Goal: Task Accomplishment & Management: Use online tool/utility

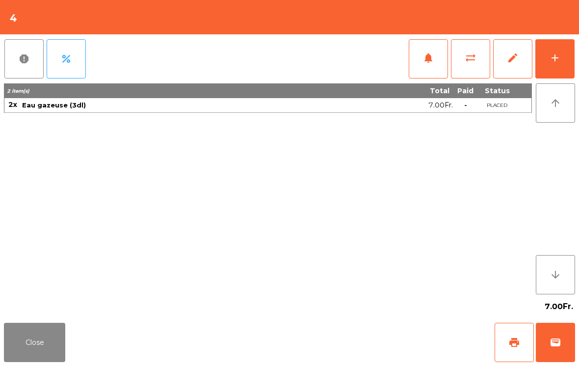
click at [508, 348] on span "print" at bounding box center [514, 343] width 12 height 12
click at [35, 341] on button "Close" at bounding box center [34, 342] width 61 height 39
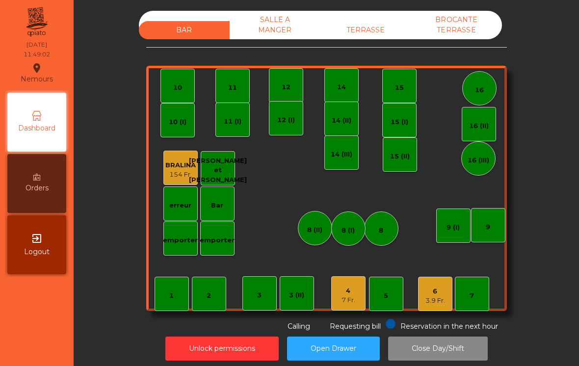
click at [181, 166] on div "BRALINA" at bounding box center [180, 165] width 30 height 10
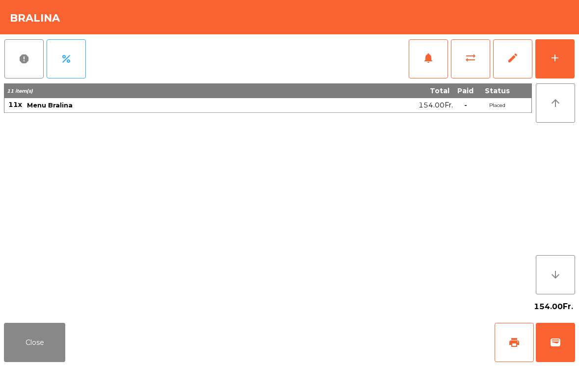
click at [565, 75] on button "add" at bounding box center [554, 58] width 39 height 39
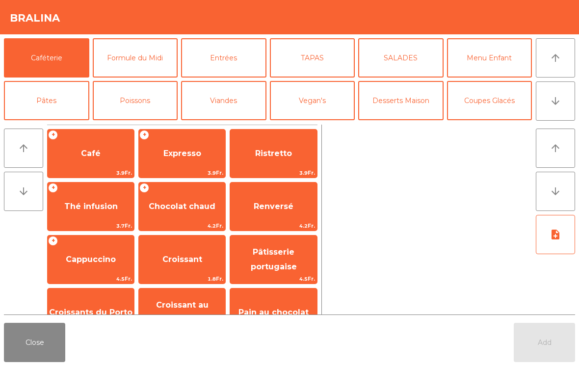
scroll to position [7, 0]
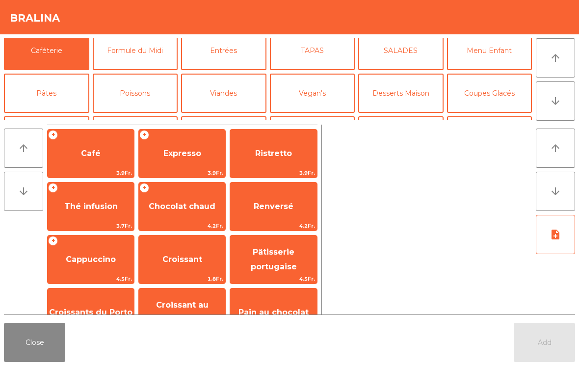
click at [141, 59] on button "Formule du Midi" at bounding box center [135, 50] width 85 height 39
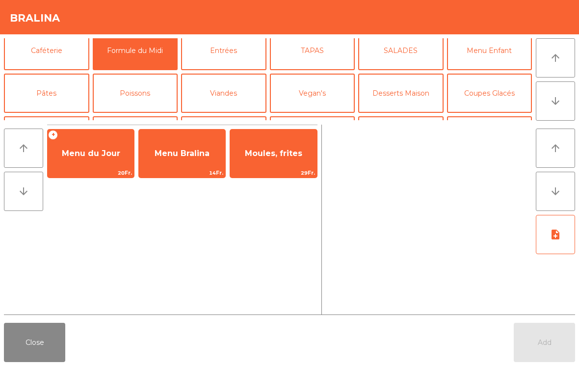
click at [283, 167] on div "Moules, frites 29Fr." at bounding box center [273, 153] width 87 height 49
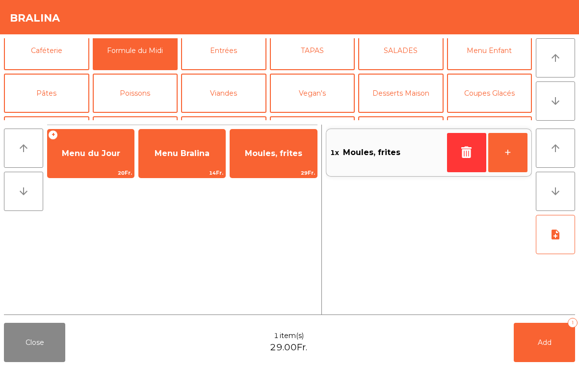
click at [457, 153] on button "button" at bounding box center [466, 152] width 39 height 39
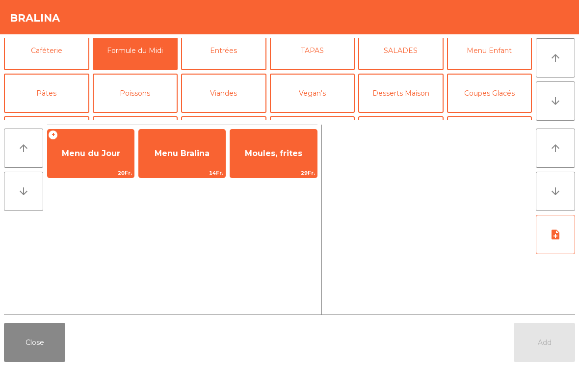
click at [183, 163] on span "Menu Bralina" at bounding box center [182, 153] width 86 height 26
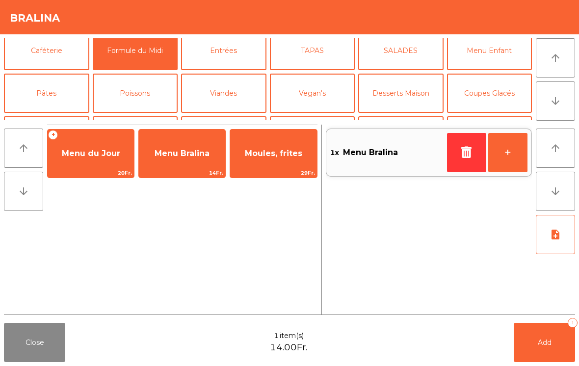
click at [185, 164] on span "Menu Bralina" at bounding box center [182, 153] width 86 height 26
click at [531, 346] on button "Add 2" at bounding box center [544, 342] width 61 height 39
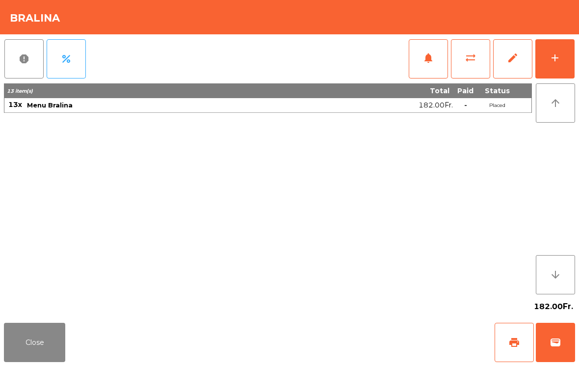
click at [65, 353] on button "Close" at bounding box center [34, 342] width 61 height 39
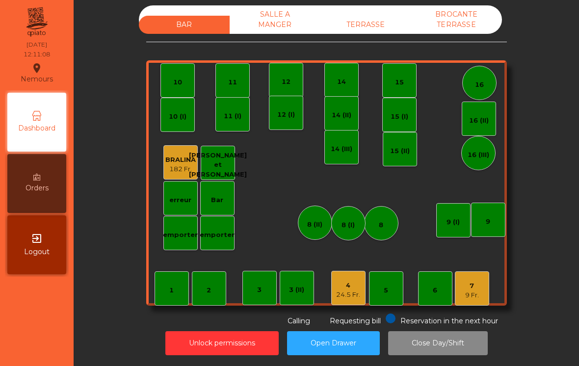
scroll to position [5, 0]
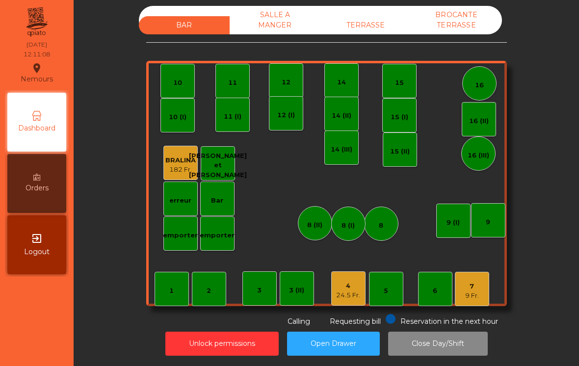
click at [496, 278] on div "1 2 3 4 24.5 Fr. 5 6 7 9 Fr. 8 9 10 11 12 14 15 16 Bar 3 (II) 14 (II) 15 (I) er…" at bounding box center [326, 183] width 361 height 245
click at [488, 275] on div "7 9 Fr." at bounding box center [472, 289] width 34 height 34
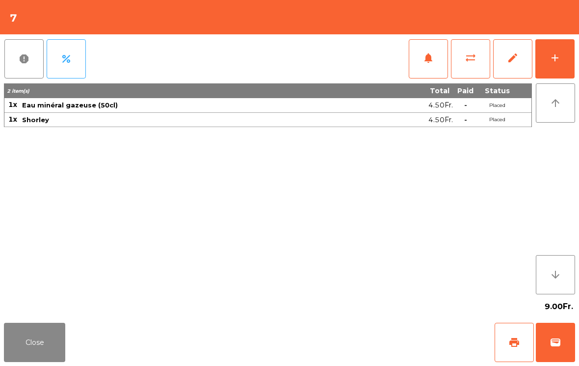
click at [485, 295] on div "9.00Fr." at bounding box center [289, 306] width 571 height 25
click at [573, 70] on button "add" at bounding box center [554, 58] width 39 height 39
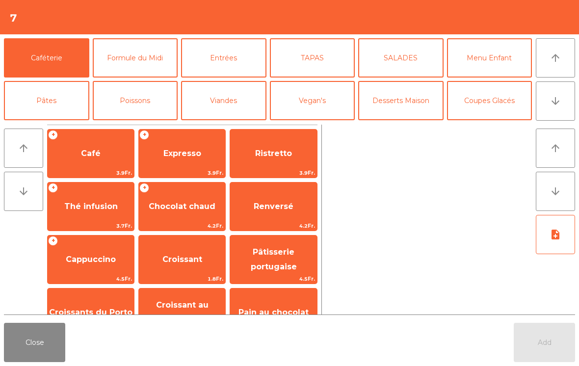
click at [163, 67] on button "Formule du Midi" at bounding box center [135, 57] width 85 height 39
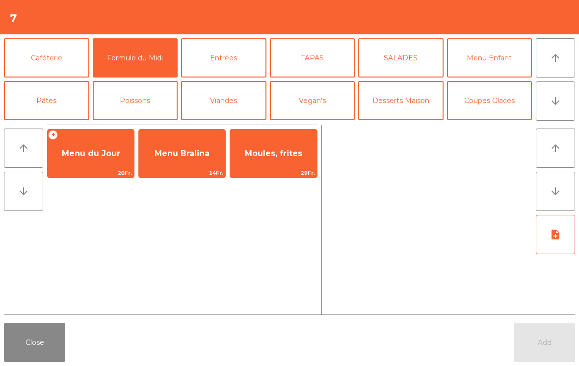
click at [109, 168] on span "20Fr." at bounding box center [91, 172] width 86 height 9
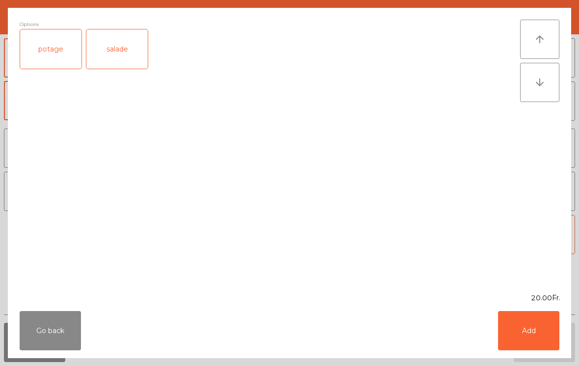
click at [538, 326] on button "Add" at bounding box center [528, 330] width 61 height 39
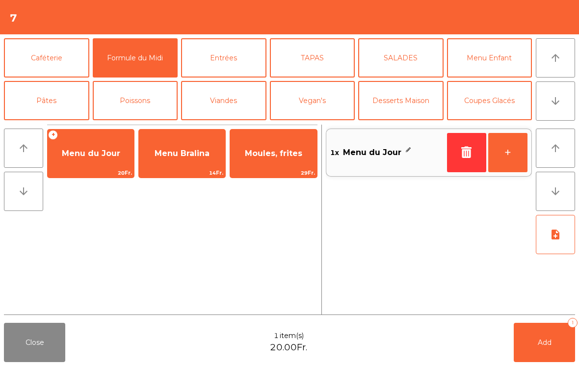
click at [516, 151] on button "+" at bounding box center [507, 152] width 39 height 39
click at [541, 340] on span "Add" at bounding box center [545, 342] width 14 height 9
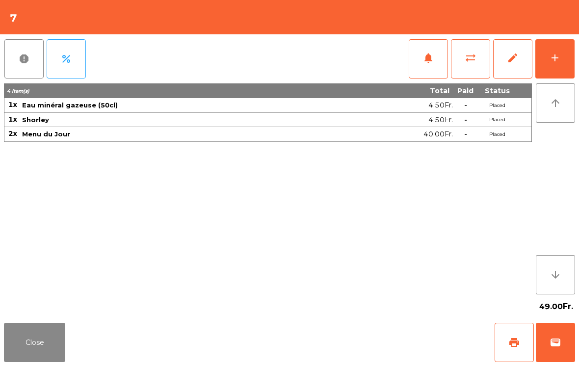
click at [23, 345] on button "Close" at bounding box center [34, 342] width 61 height 39
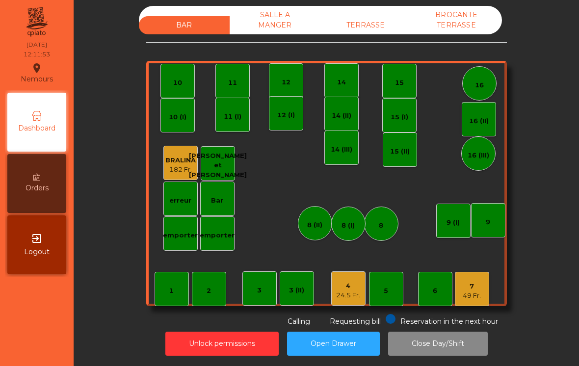
click at [478, 293] on div "49 Fr." at bounding box center [472, 296] width 18 height 10
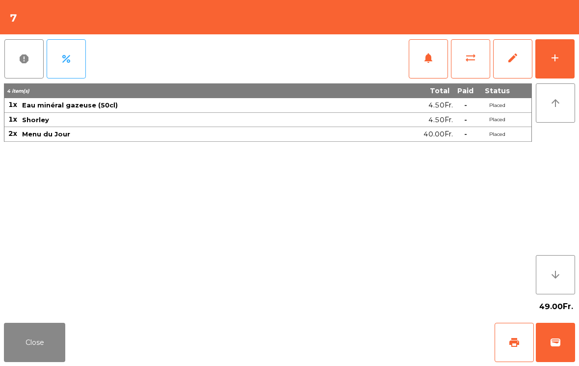
click at [19, 352] on button "Close" at bounding box center [34, 342] width 61 height 39
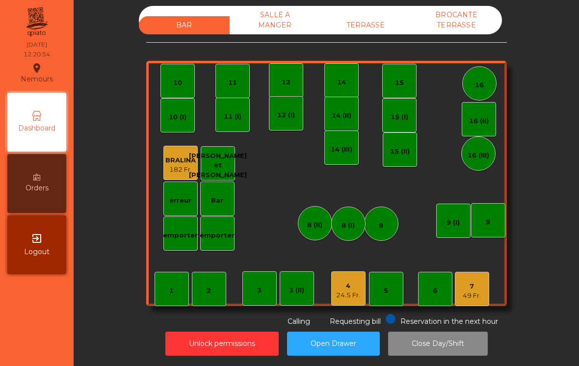
click at [479, 290] on div "7" at bounding box center [472, 287] width 18 height 10
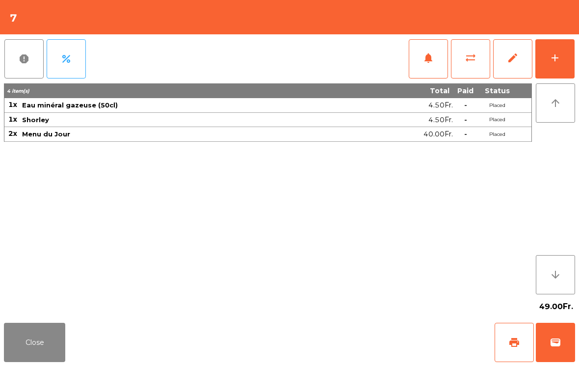
click at [422, 64] on button "notifications" at bounding box center [428, 58] width 39 height 39
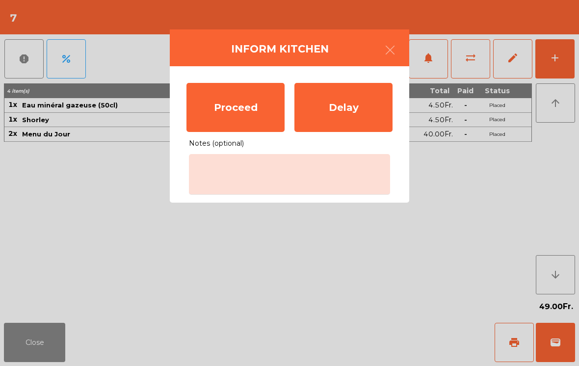
click at [227, 112] on div "Proceed" at bounding box center [235, 107] width 98 height 49
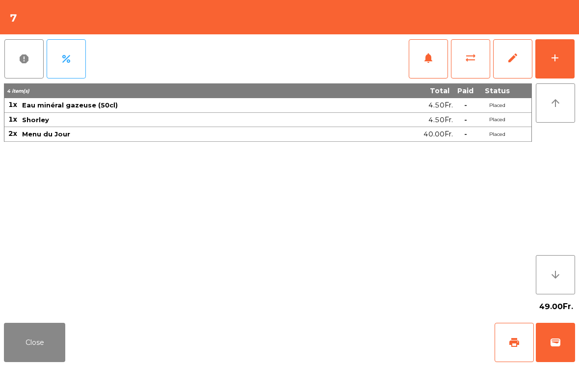
click at [63, 333] on button "Close" at bounding box center [34, 342] width 61 height 39
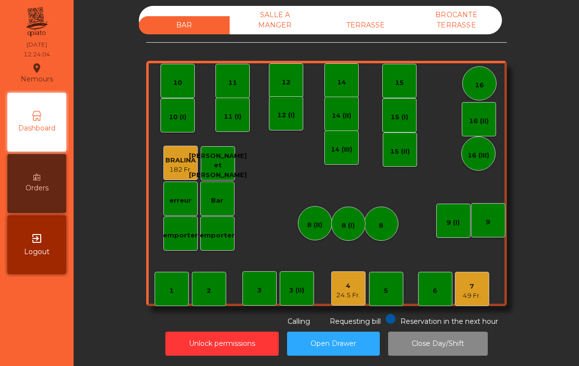
click at [479, 96] on div "16" at bounding box center [479, 83] width 34 height 34
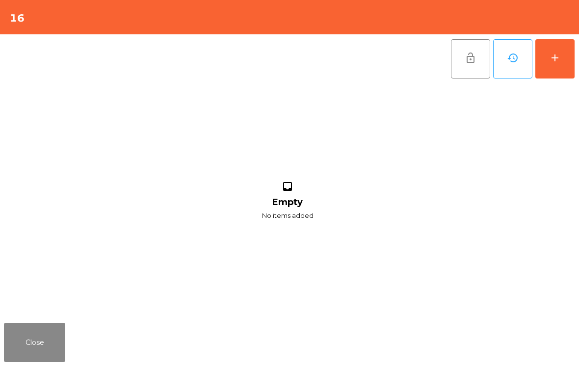
click at [563, 37] on div "lock_open history add" at bounding box center [512, 58] width 125 height 49
click at [552, 58] on div "add" at bounding box center [555, 58] width 12 height 12
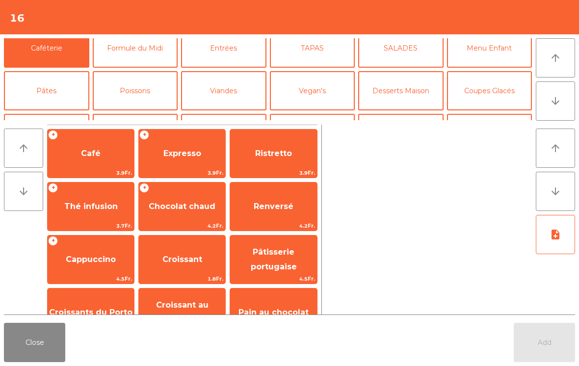
click at [49, 114] on button "Mineral" at bounding box center [46, 133] width 85 height 39
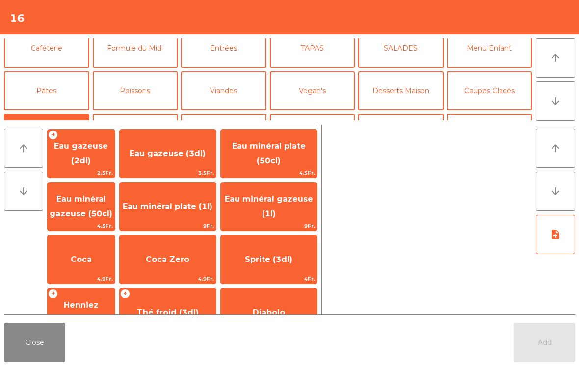
scroll to position [45, 0]
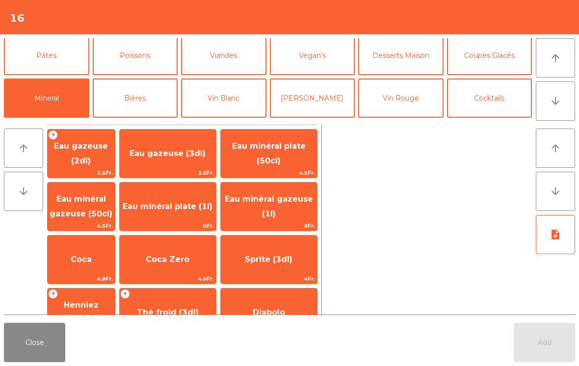
click at [311, 215] on span "Eau minéral gazeuse (1l)" at bounding box center [269, 207] width 96 height 42
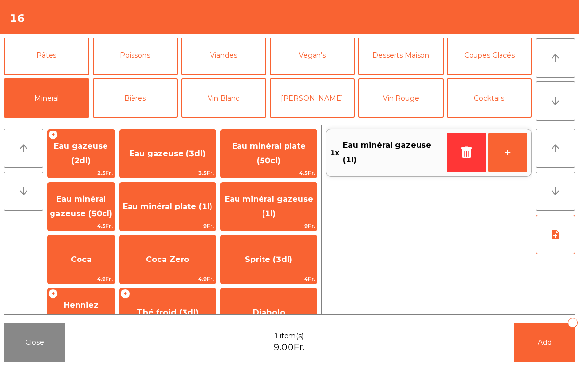
scroll to position [81, 0]
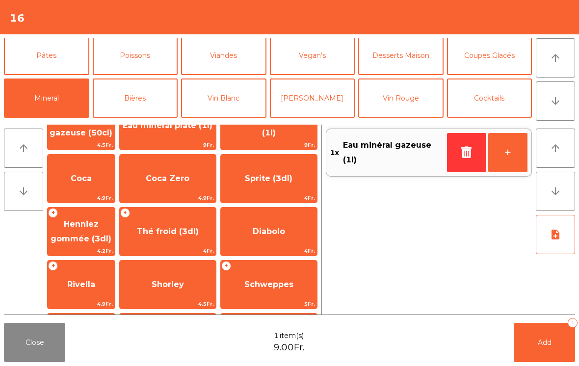
click at [159, 240] on span "Thé froid (3dl)" at bounding box center [168, 231] width 96 height 26
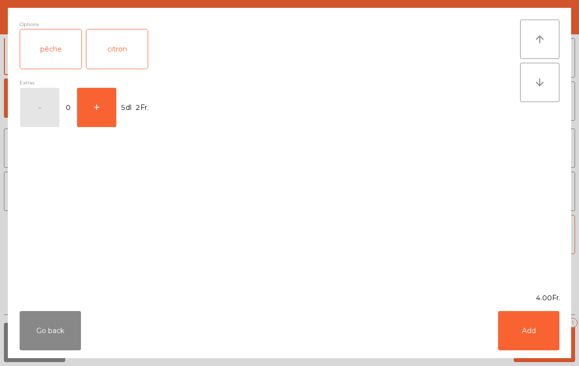
click at [69, 58] on div "pêche" at bounding box center [50, 48] width 61 height 39
click at [537, 329] on button "Add" at bounding box center [528, 330] width 61 height 39
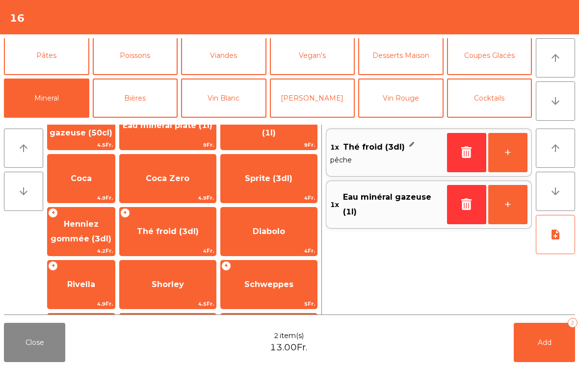
click at [537, 329] on button "Add 2" at bounding box center [544, 342] width 61 height 39
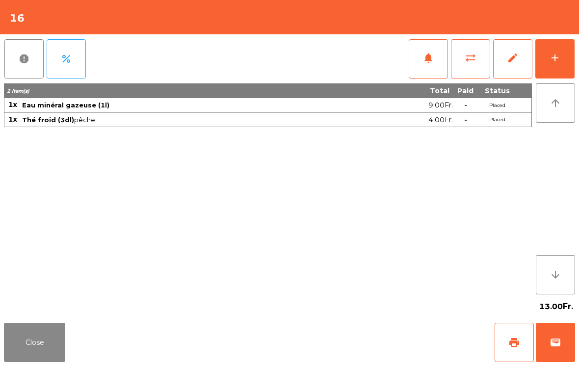
click at [573, 58] on button "add" at bounding box center [554, 58] width 39 height 39
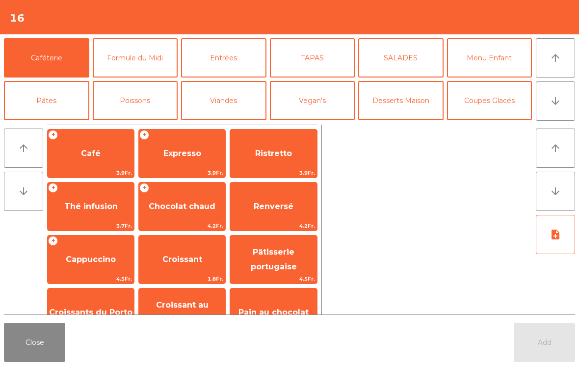
click at [155, 60] on button "Formule du Midi" at bounding box center [135, 57] width 85 height 39
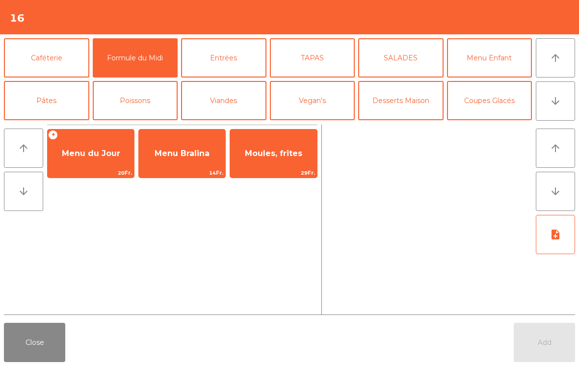
click at [95, 155] on span "Menu du Jour" at bounding box center [91, 153] width 58 height 9
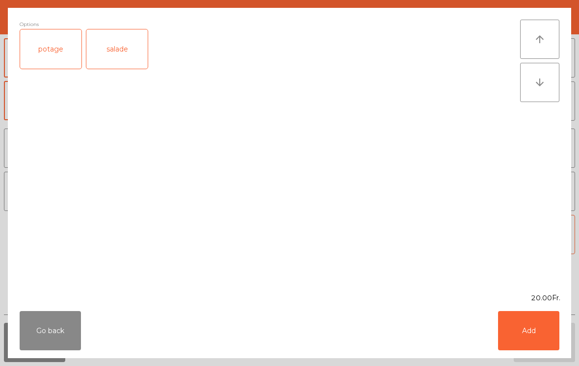
click at [123, 58] on div "salade" at bounding box center [116, 48] width 61 height 39
click at [531, 332] on button "Add" at bounding box center [528, 330] width 61 height 39
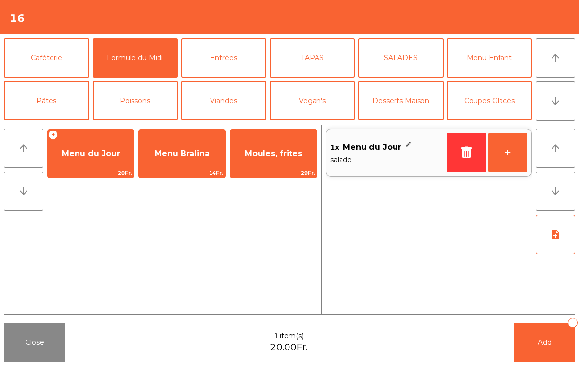
click at [508, 155] on button "+" at bounding box center [507, 152] width 39 height 39
click at [232, 103] on button "Viandes" at bounding box center [223, 100] width 85 height 39
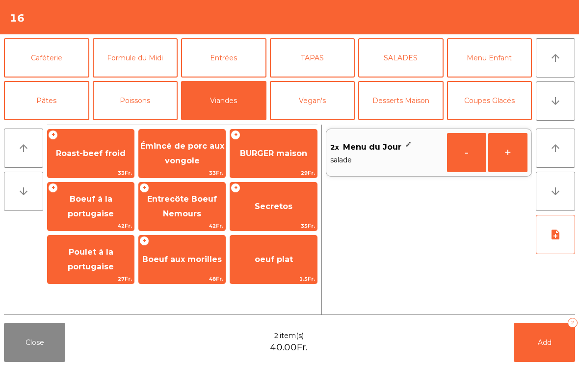
click at [184, 213] on span "Entrecôte Boeuf Nemours" at bounding box center [182, 206] width 70 height 24
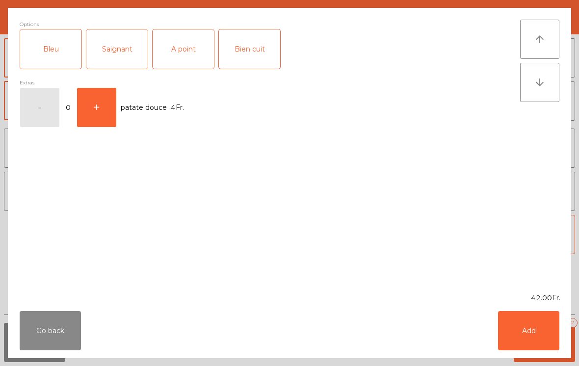
click at [112, 60] on div "Saignant" at bounding box center [116, 48] width 61 height 39
click at [545, 333] on button "Add" at bounding box center [528, 330] width 61 height 39
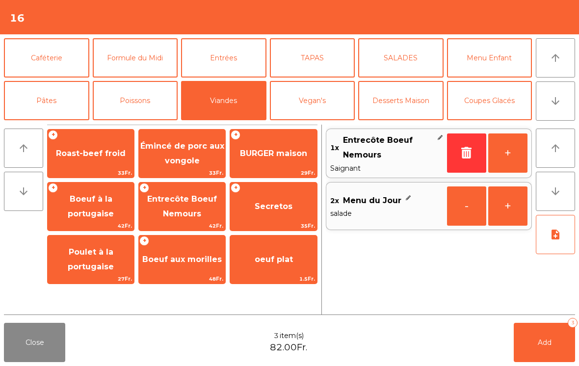
click at [536, 348] on button "Add 3" at bounding box center [544, 342] width 61 height 39
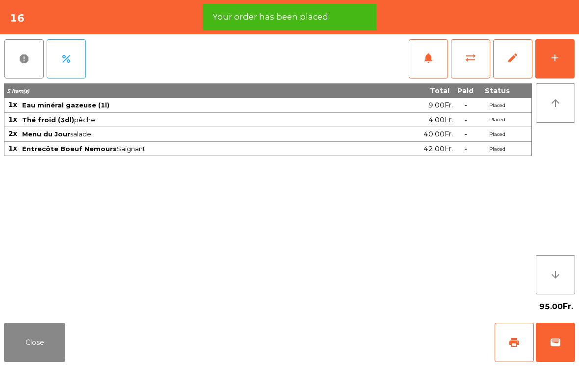
click at [36, 362] on button "Close" at bounding box center [34, 342] width 61 height 39
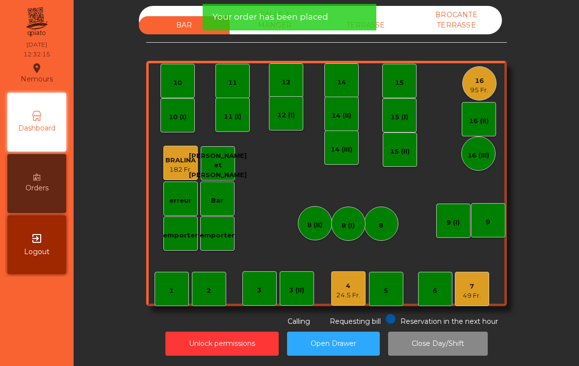
click at [387, 17] on div "TERRASSE" at bounding box center [365, 25] width 91 height 18
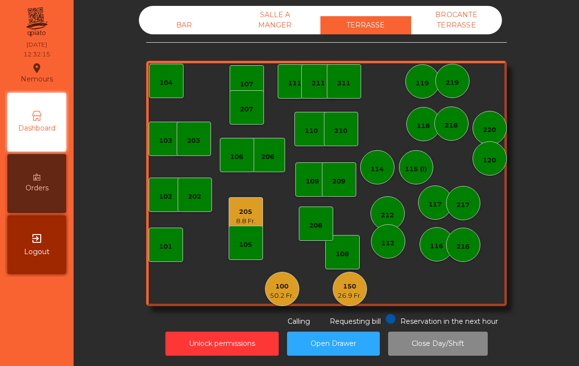
click at [251, 213] on div "205" at bounding box center [246, 212] width 20 height 10
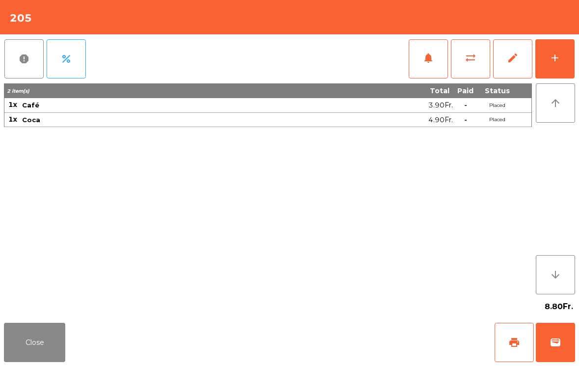
click at [515, 344] on span "print" at bounding box center [514, 343] width 12 height 12
click at [41, 336] on button "Close" at bounding box center [34, 342] width 61 height 39
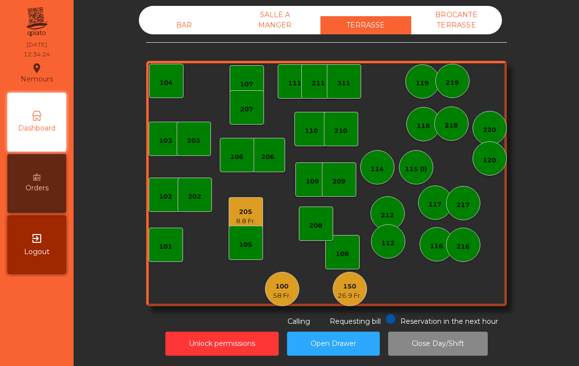
click at [170, 20] on div "BAR" at bounding box center [184, 25] width 91 height 18
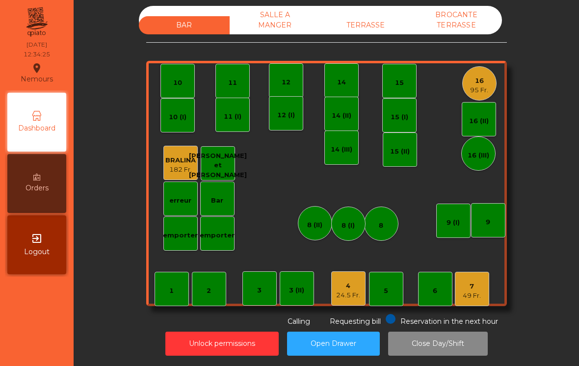
click at [358, 304] on div "4 24.5 Fr." at bounding box center [348, 288] width 34 height 34
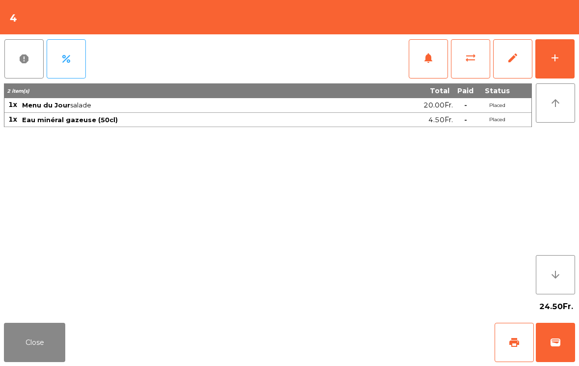
click at [549, 64] on button "add" at bounding box center [554, 58] width 39 height 39
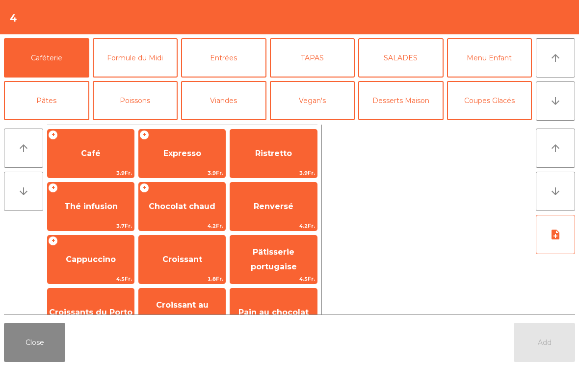
click at [76, 158] on span "Café" at bounding box center [91, 153] width 86 height 26
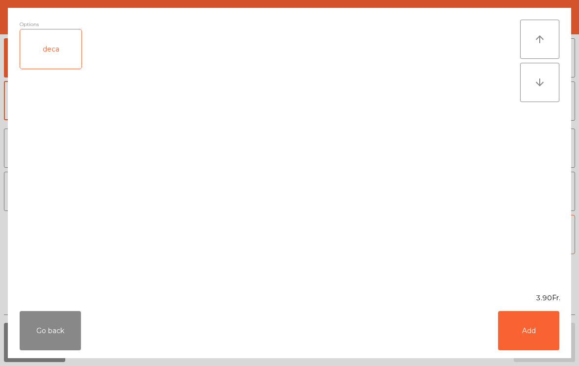
click at [516, 344] on button "Add" at bounding box center [528, 330] width 61 height 39
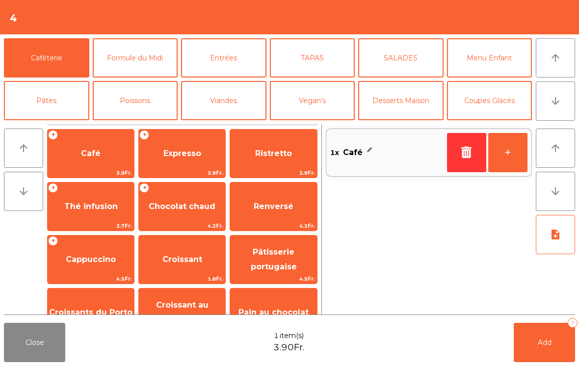
click at [544, 345] on span "Add" at bounding box center [545, 342] width 14 height 9
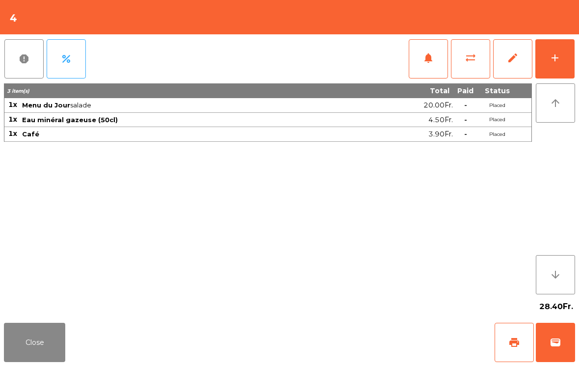
click at [15, 360] on button "Close" at bounding box center [34, 342] width 61 height 39
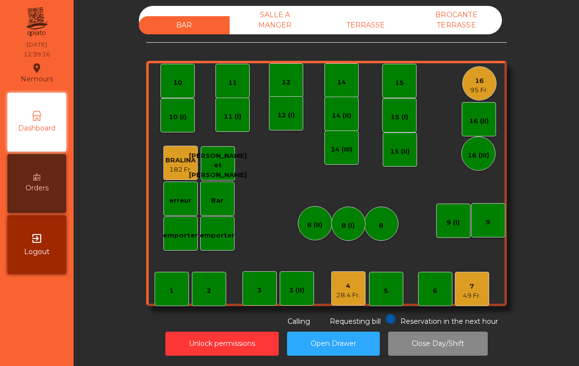
click at [400, 26] on div "TERRASSE" at bounding box center [365, 25] width 91 height 18
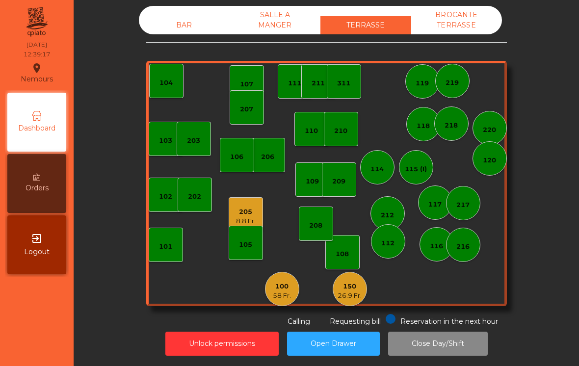
click at [248, 162] on div "106" at bounding box center [237, 155] width 34 height 34
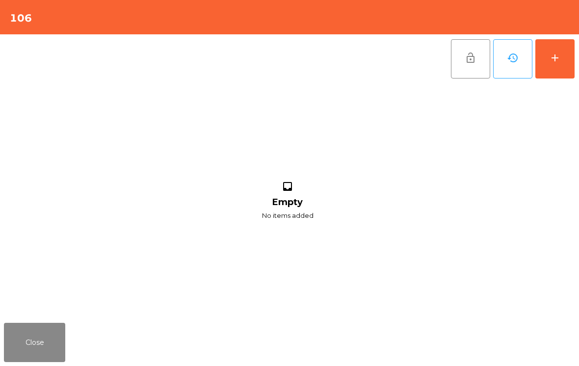
click at [557, 60] on div "add" at bounding box center [555, 58] width 12 height 12
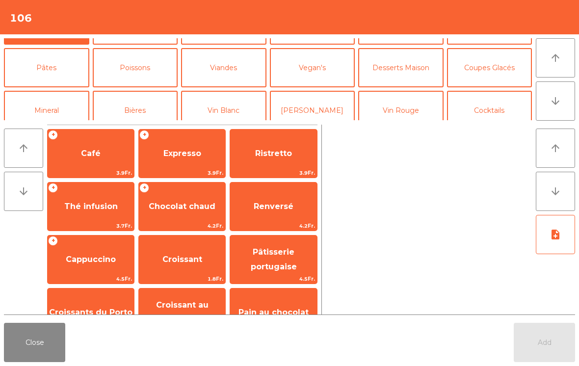
click at [53, 101] on button "Mineral" at bounding box center [46, 110] width 85 height 39
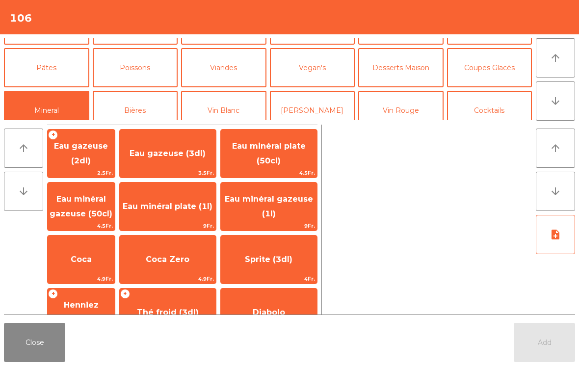
scroll to position [46, 0]
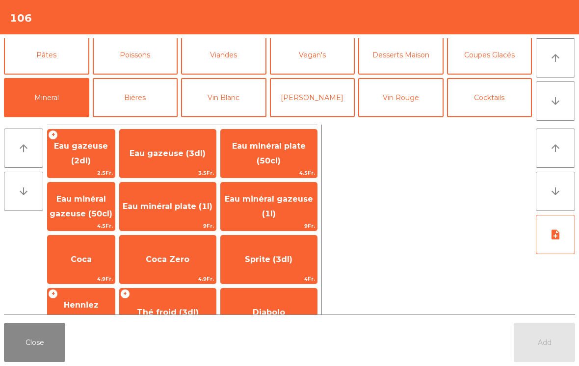
click at [296, 141] on span "Eau minéral plate (50cl)" at bounding box center [269, 153] width 74 height 24
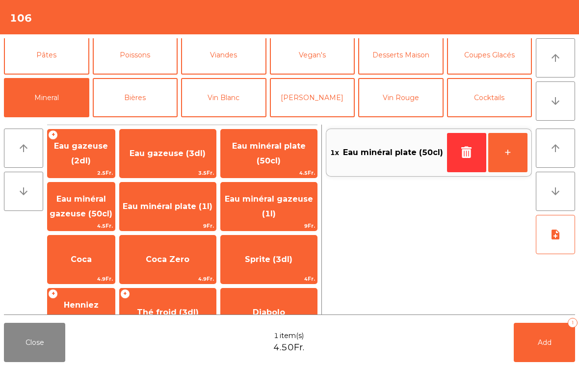
click at [554, 347] on button "Add 1" at bounding box center [544, 342] width 61 height 39
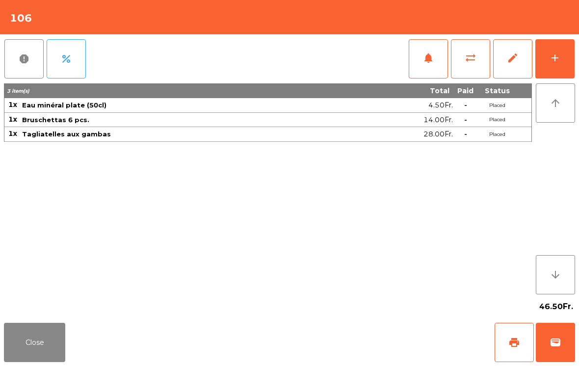
click at [17, 328] on button "Close" at bounding box center [34, 342] width 61 height 39
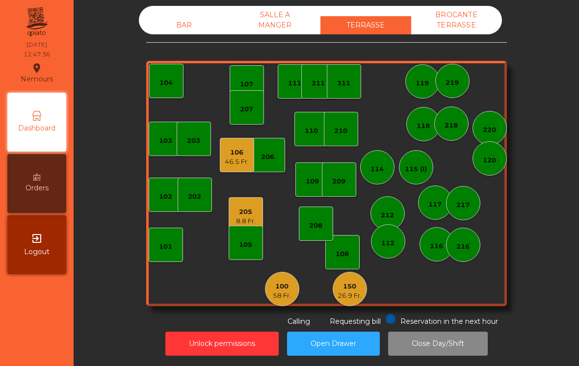
click at [346, 291] on div "26.9 Fr." at bounding box center [350, 296] width 24 height 10
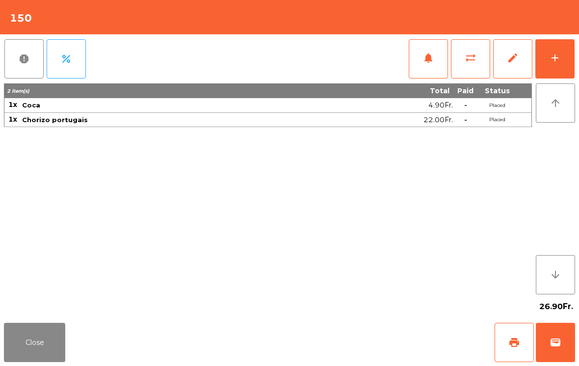
click at [548, 60] on button "add" at bounding box center [554, 58] width 39 height 39
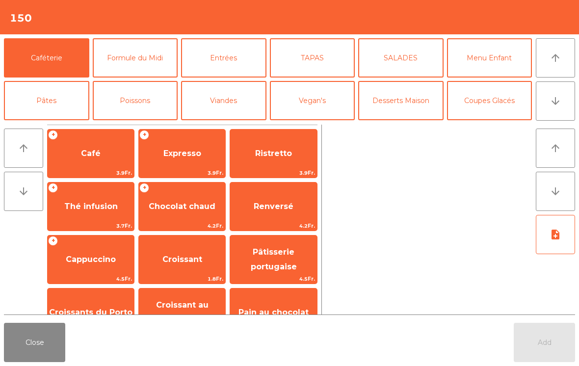
click at [106, 151] on span "Café" at bounding box center [91, 153] width 86 height 26
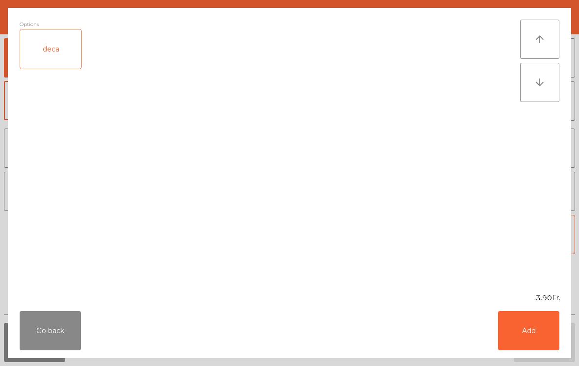
click at [538, 332] on button "Add" at bounding box center [528, 330] width 61 height 39
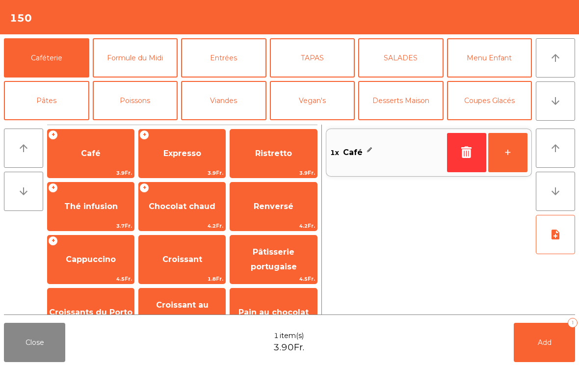
click at [537, 332] on button "Add 1" at bounding box center [544, 342] width 61 height 39
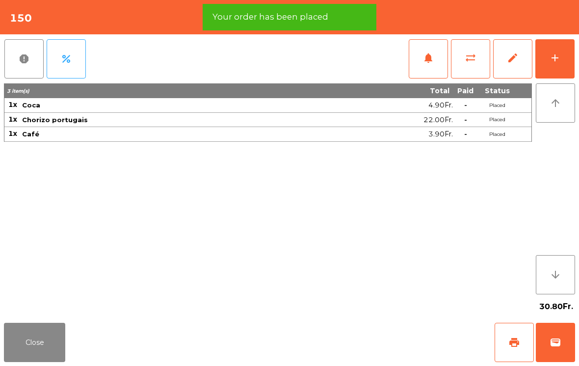
click at [521, 346] on button "print" at bounding box center [514, 342] width 39 height 39
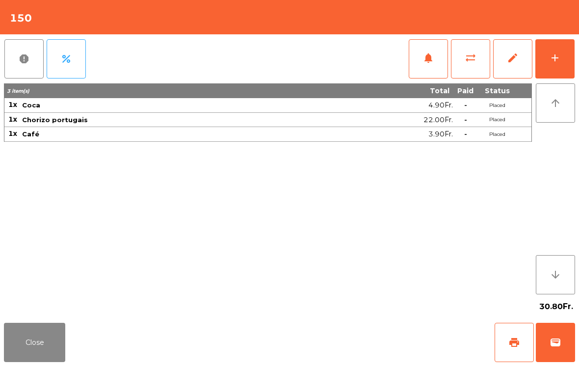
click at [27, 343] on button "Close" at bounding box center [34, 342] width 61 height 39
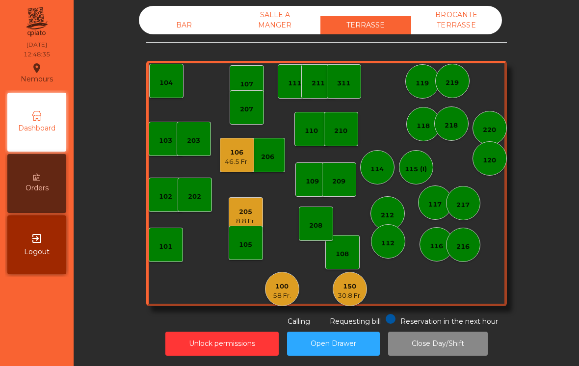
click at [171, 30] on div "BAR" at bounding box center [184, 25] width 91 height 18
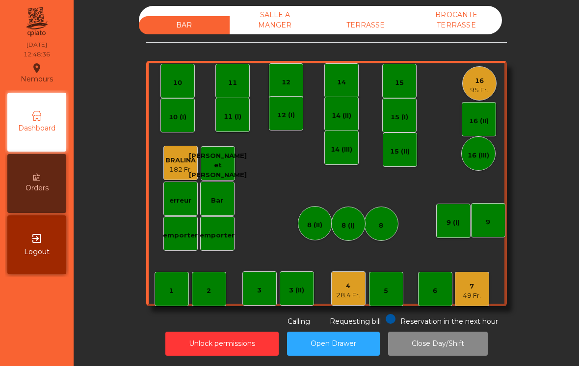
click at [475, 92] on div "95 Fr." at bounding box center [479, 90] width 18 height 10
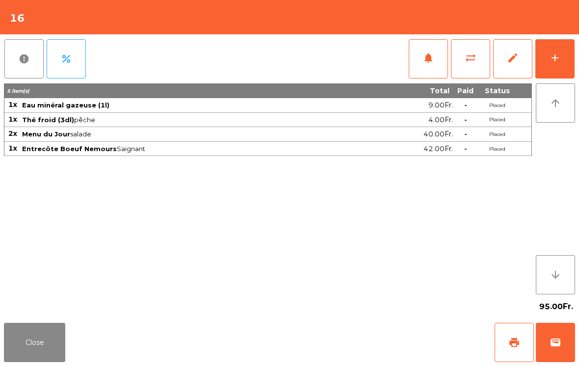
click at [419, 65] on button "notifications" at bounding box center [428, 58] width 39 height 39
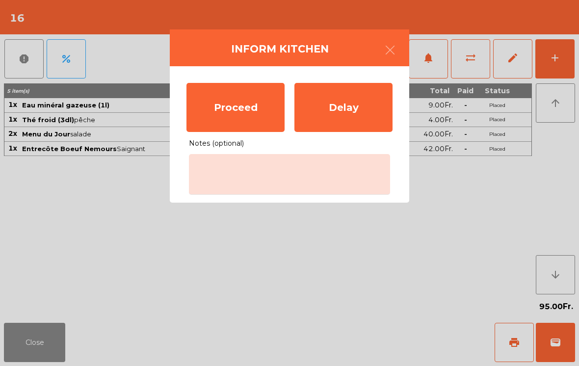
click at [220, 119] on div "Proceed" at bounding box center [235, 107] width 98 height 49
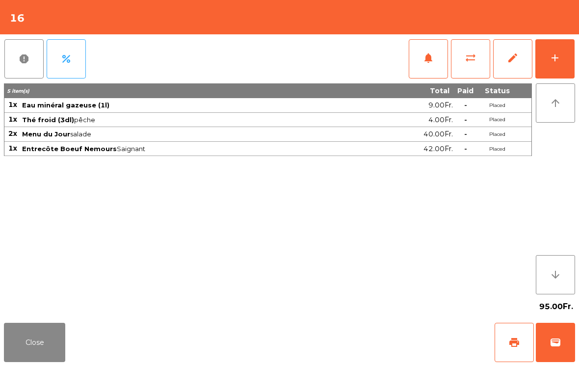
click at [60, 352] on button "Close" at bounding box center [34, 342] width 61 height 39
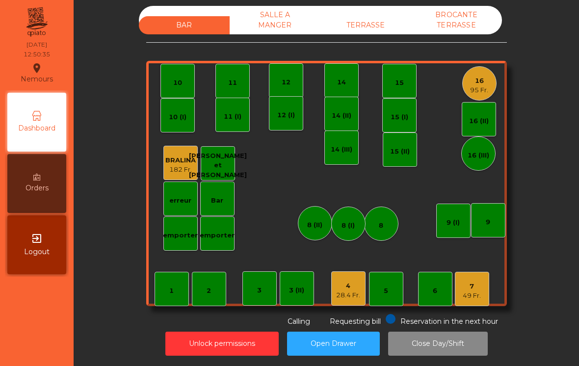
click at [340, 305] on div "4 28.4 Fr." at bounding box center [348, 288] width 34 height 34
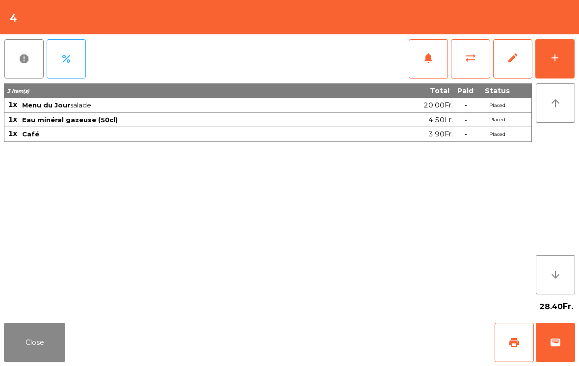
click at [521, 344] on button "print" at bounding box center [514, 342] width 39 height 39
click at [32, 348] on button "Close" at bounding box center [34, 342] width 61 height 39
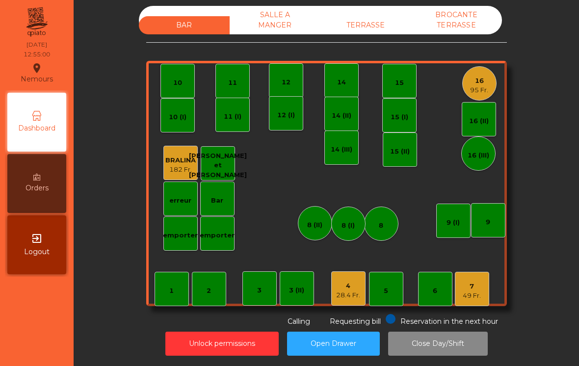
click at [372, 33] on div "TERRASSE" at bounding box center [365, 25] width 91 height 18
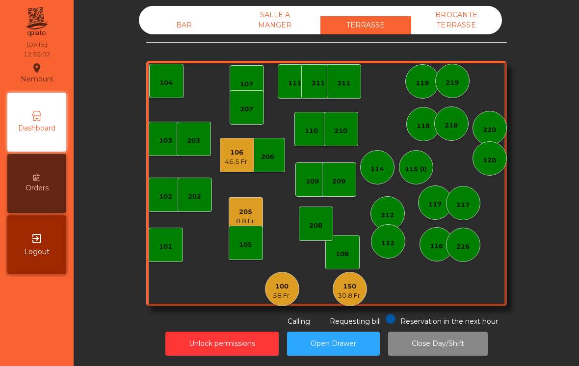
click at [158, 139] on div "103" at bounding box center [166, 139] width 34 height 34
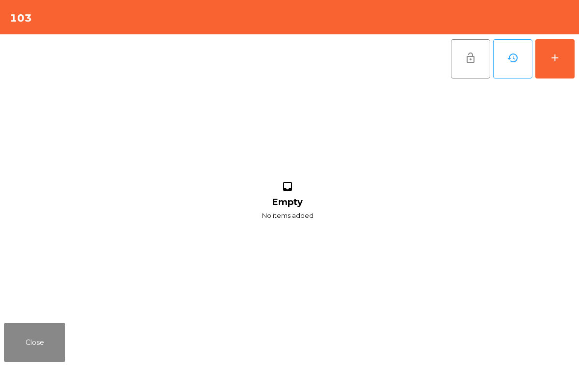
click at [558, 78] on button "add" at bounding box center [554, 58] width 39 height 39
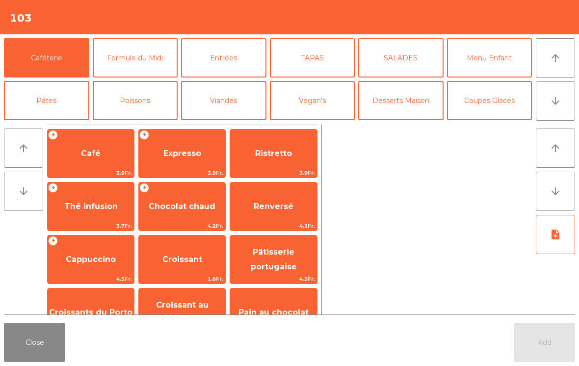
click at [549, 110] on button "arrow_downward" at bounding box center [555, 100] width 39 height 39
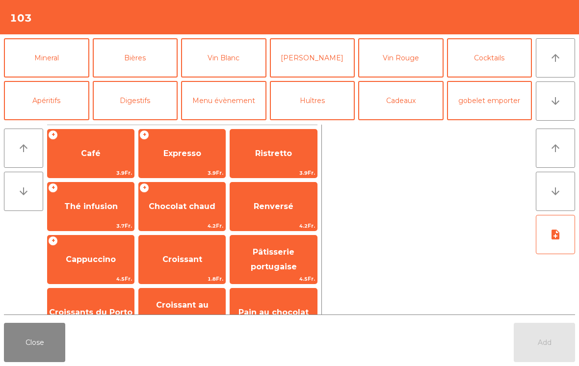
click at [53, 77] on button "Mineral" at bounding box center [46, 57] width 85 height 39
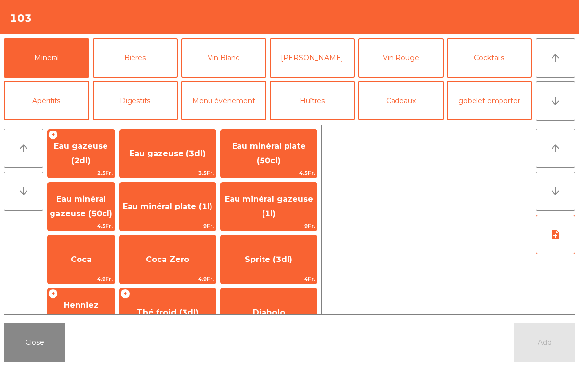
click at [183, 223] on span "9Fr." at bounding box center [168, 225] width 96 height 9
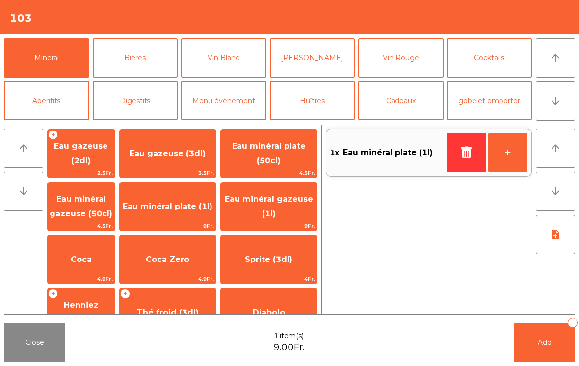
scroll to position [114, 0]
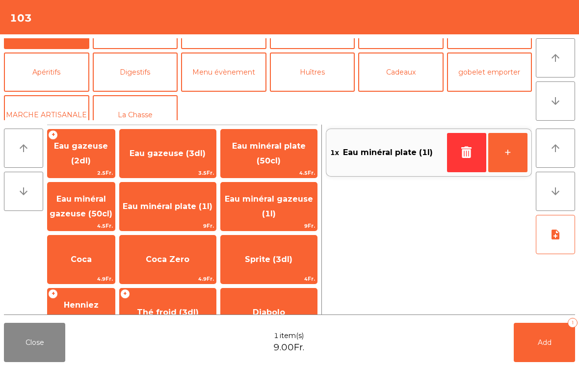
click at [234, 49] on button "Vin Blanc" at bounding box center [223, 29] width 85 height 39
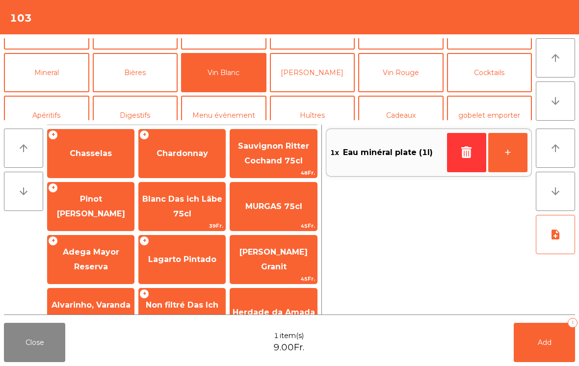
click at [103, 215] on span "Pinot [PERSON_NAME]" at bounding box center [91, 207] width 86 height 42
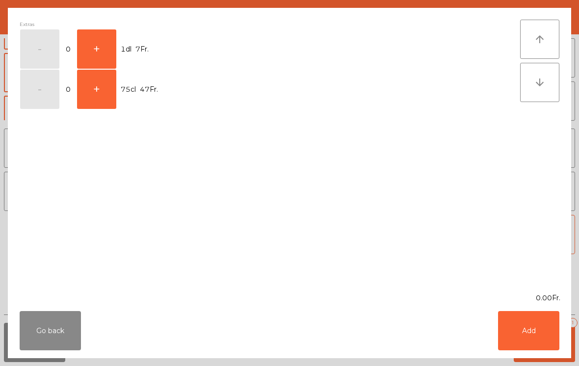
click at [105, 43] on button "+" at bounding box center [96, 48] width 39 height 39
click at [524, 341] on button "Add" at bounding box center [528, 330] width 61 height 39
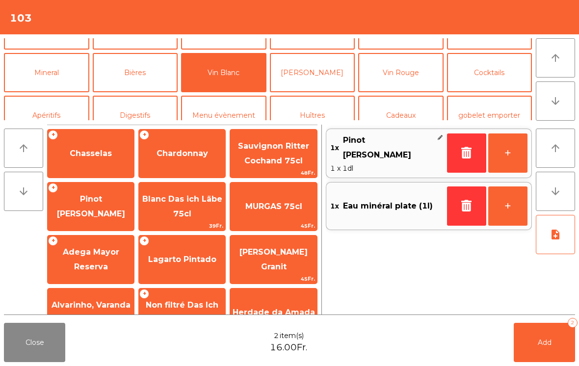
click at [513, 152] on button "+" at bounding box center [507, 152] width 39 height 39
click at [554, 344] on button "Add 4" at bounding box center [544, 342] width 61 height 39
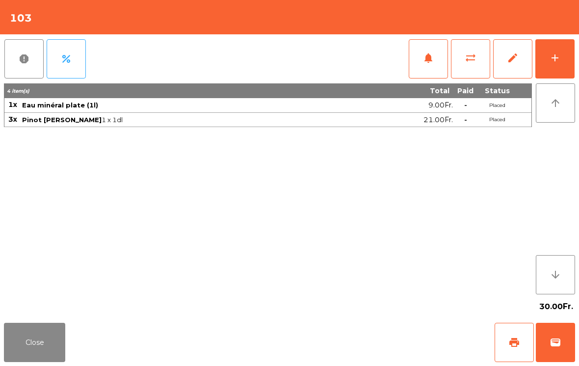
click at [35, 351] on button "Close" at bounding box center [34, 342] width 61 height 39
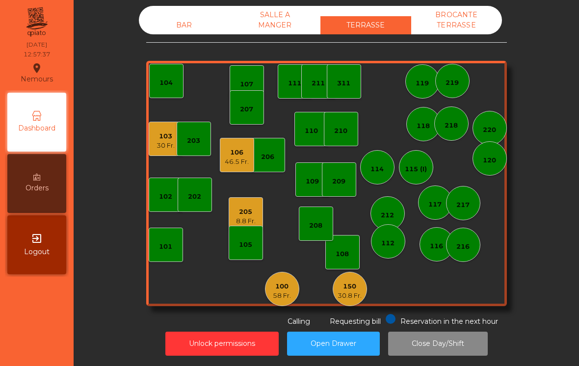
click at [224, 168] on div "106 46.5 Fr." at bounding box center [237, 155] width 34 height 34
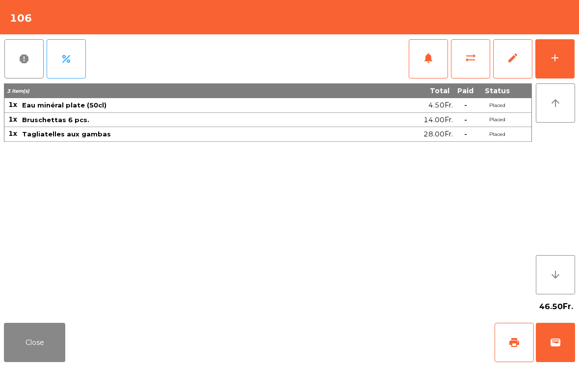
click at [420, 56] on button "notifications" at bounding box center [428, 58] width 39 height 39
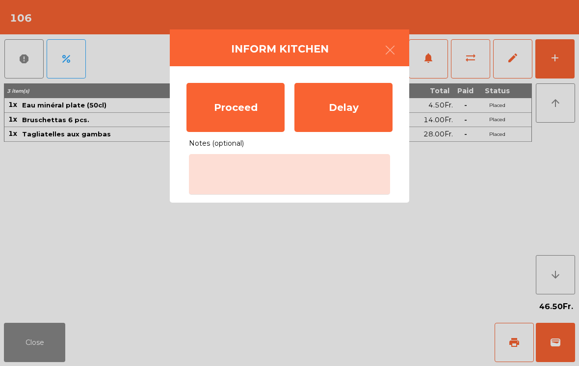
click at [233, 103] on div "Proceed" at bounding box center [235, 107] width 98 height 49
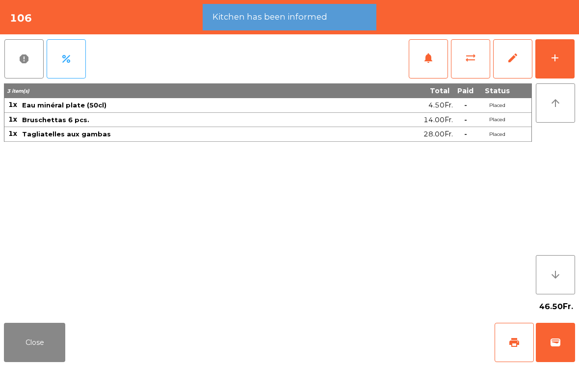
click at [38, 333] on button "Close" at bounding box center [34, 342] width 61 height 39
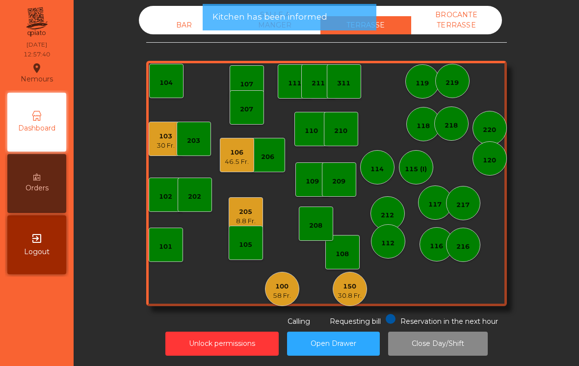
click at [249, 217] on div "8.8 Fr." at bounding box center [246, 221] width 20 height 10
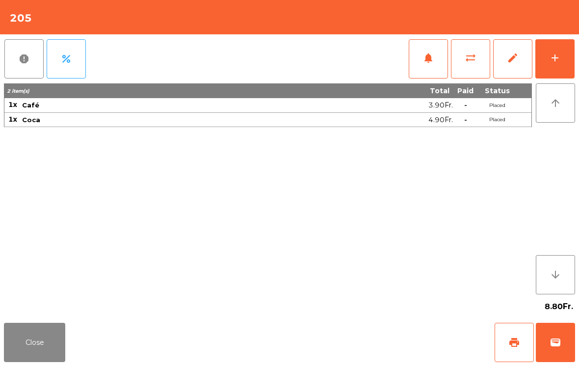
click at [554, 323] on button "wallet" at bounding box center [555, 342] width 39 height 39
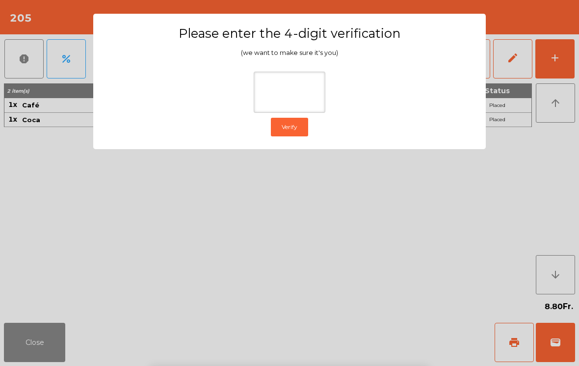
click at [543, 140] on ngb-modal-window "Please enter the 4-digit verification (we want to make sure it's you) Verify" at bounding box center [290, 183] width 550 height 366
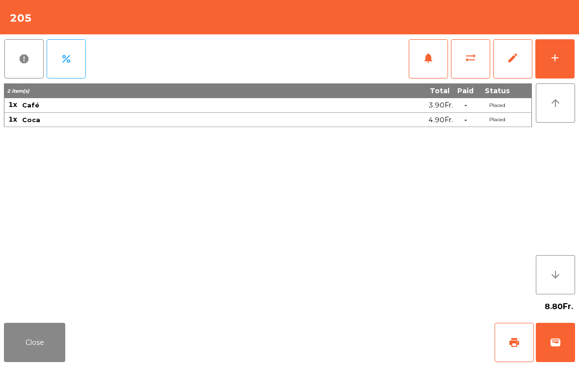
click at [556, 352] on button "wallet" at bounding box center [555, 342] width 39 height 39
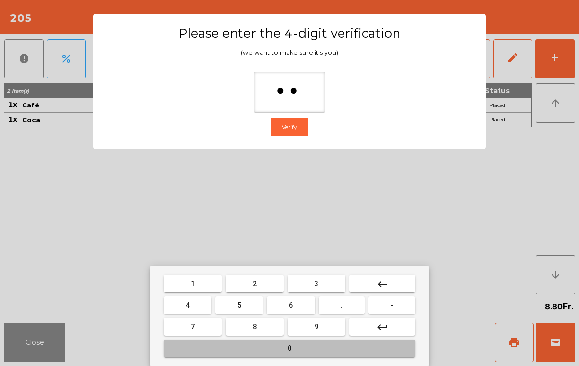
type input "***"
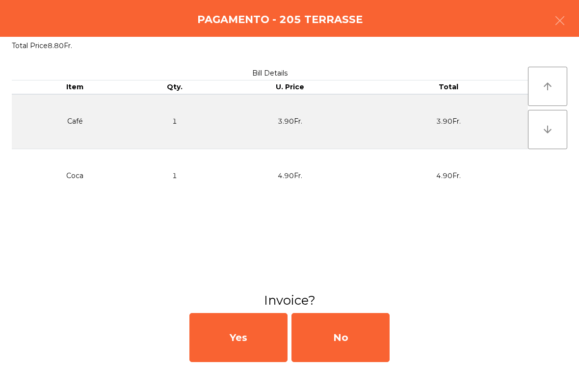
click at [361, 344] on div "No" at bounding box center [340, 337] width 98 height 49
click at [362, 337] on div "No" at bounding box center [340, 337] width 98 height 49
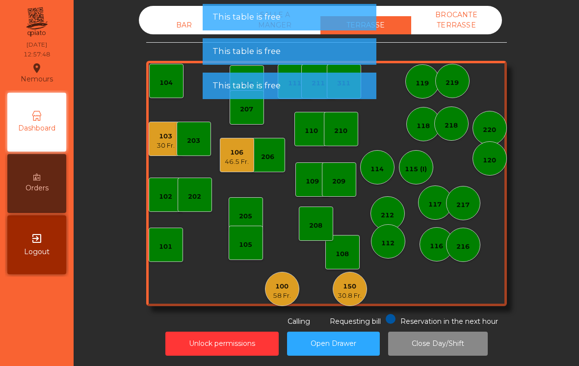
click at [279, 290] on div "100" at bounding box center [282, 287] width 18 height 10
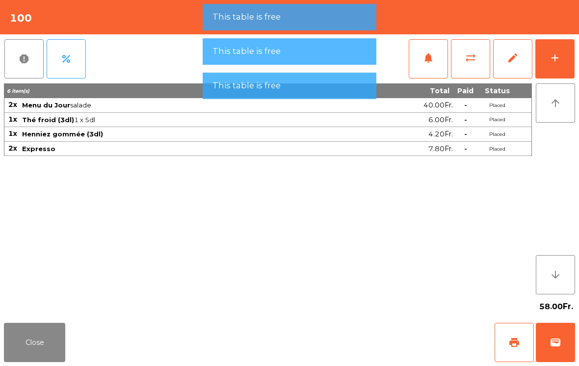
click at [562, 350] on button "wallet" at bounding box center [555, 342] width 39 height 39
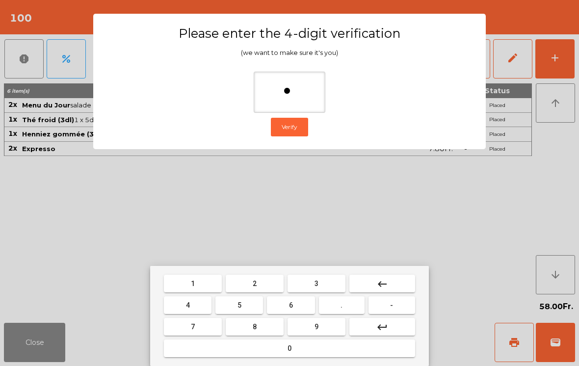
type input "*"
type input "**"
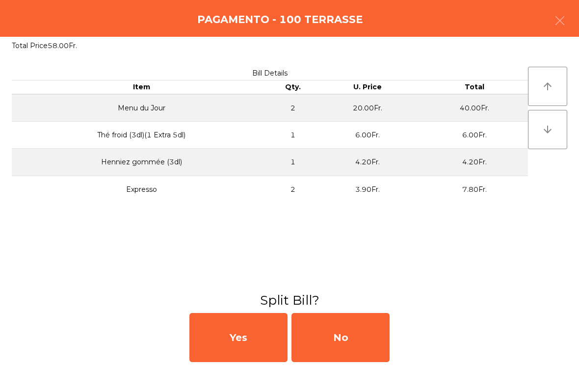
click at [347, 326] on div "No" at bounding box center [340, 337] width 98 height 49
click at [342, 333] on div "MB" at bounding box center [340, 337] width 98 height 49
click at [356, 330] on div "No" at bounding box center [340, 337] width 98 height 49
click at [351, 337] on div "No" at bounding box center [340, 337] width 98 height 49
click at [350, 337] on button "Open Drawer" at bounding box center [333, 344] width 93 height 24
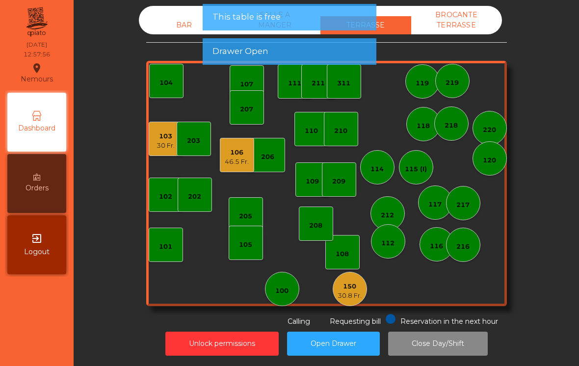
click at [349, 293] on div "30.8 Fr." at bounding box center [350, 296] width 24 height 10
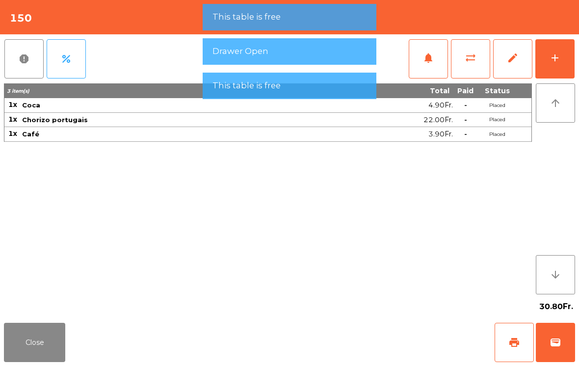
click at [558, 343] on span "wallet" at bounding box center [556, 343] width 12 height 12
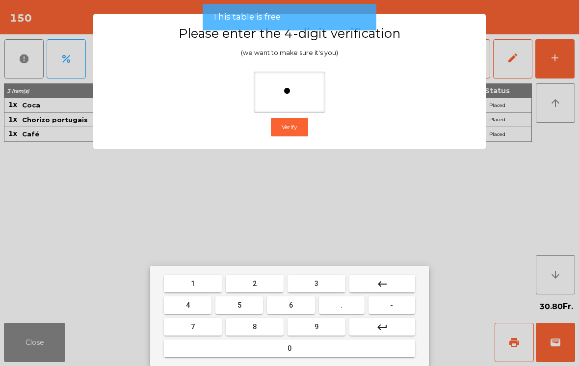
type input "**"
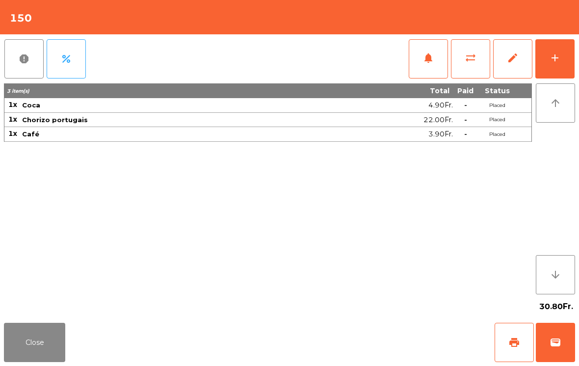
click at [354, 314] on div "30.80Fr." at bounding box center [289, 306] width 571 height 25
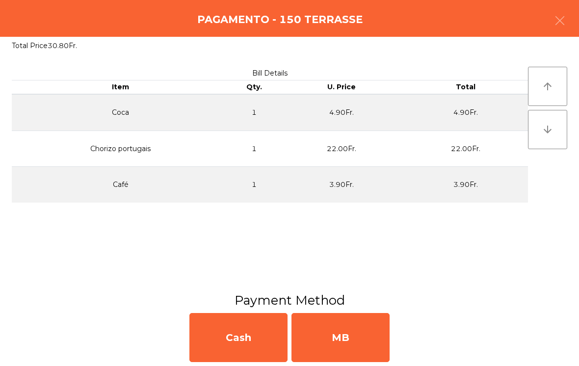
click at [367, 322] on div "MB" at bounding box center [340, 337] width 98 height 49
click at [363, 327] on div "No" at bounding box center [340, 337] width 98 height 49
click at [358, 333] on div "No" at bounding box center [340, 337] width 98 height 49
click at [362, 334] on div "No" at bounding box center [340, 337] width 98 height 49
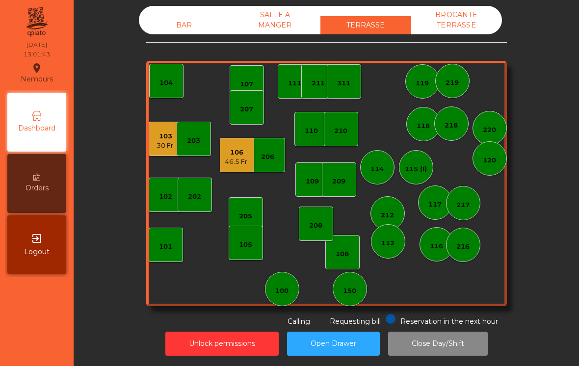
click at [177, 151] on div "203" at bounding box center [194, 139] width 34 height 34
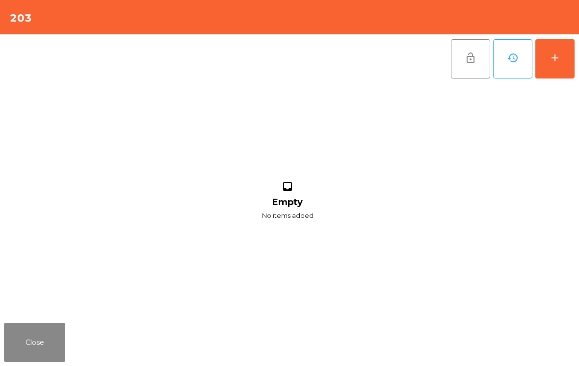
click at [27, 344] on button "Close" at bounding box center [34, 342] width 61 height 39
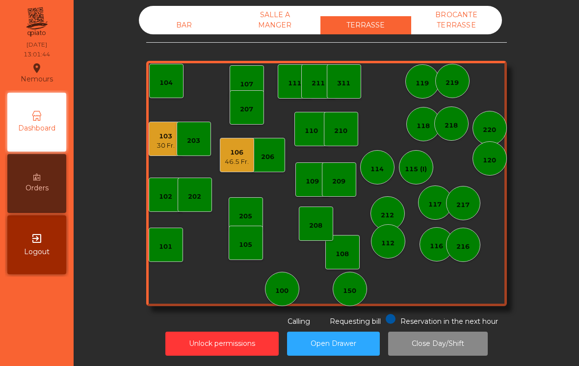
click at [162, 151] on div "103 30 Fr." at bounding box center [166, 139] width 34 height 34
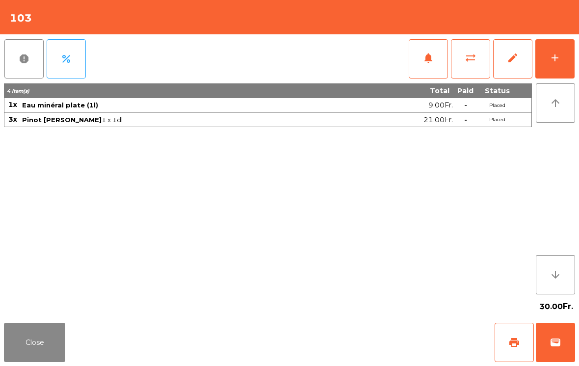
click at [548, 68] on button "add" at bounding box center [554, 58] width 39 height 39
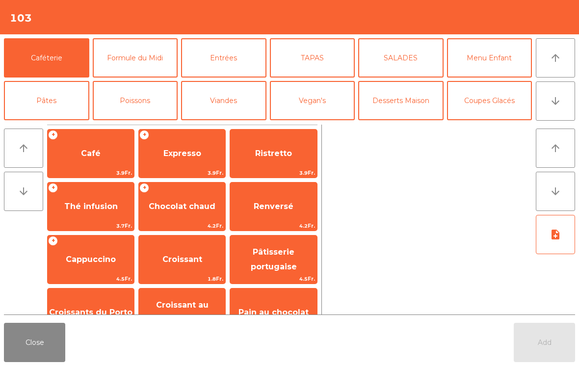
click at [321, 52] on button "TAPAS" at bounding box center [312, 57] width 85 height 39
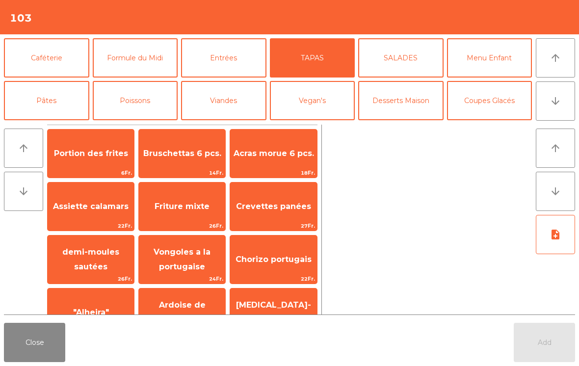
click at [172, 169] on span "14Fr." at bounding box center [182, 172] width 86 height 9
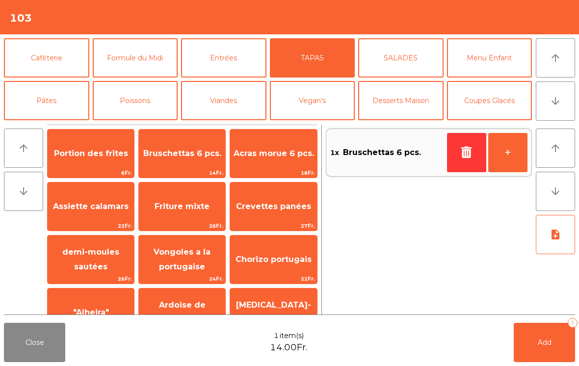
click at [216, 52] on button "Entrées" at bounding box center [223, 57] width 85 height 39
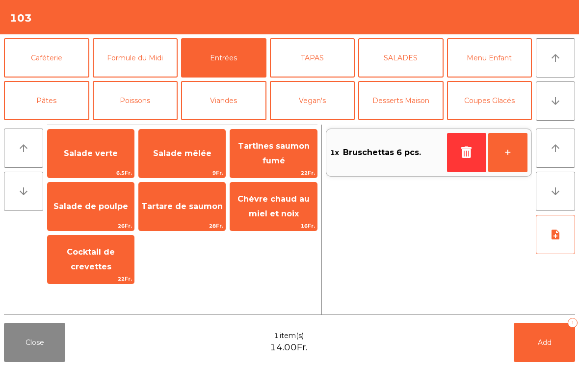
click at [181, 156] on span "Salade mêlée" at bounding box center [182, 153] width 58 height 9
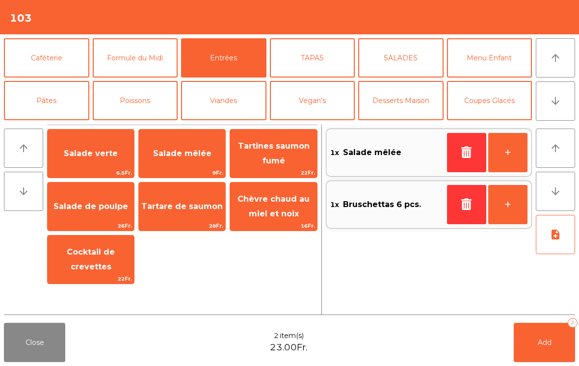
click at [558, 238] on icon "note_add" at bounding box center [556, 235] width 12 height 12
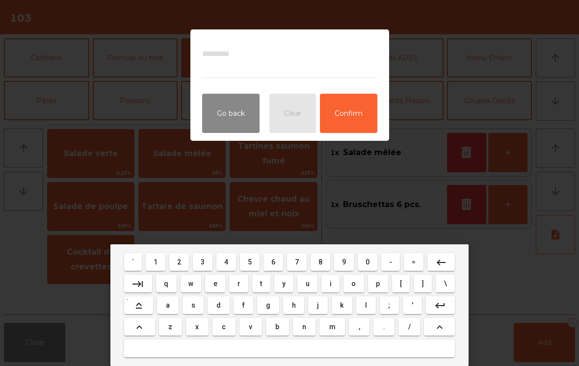
type textarea "*"
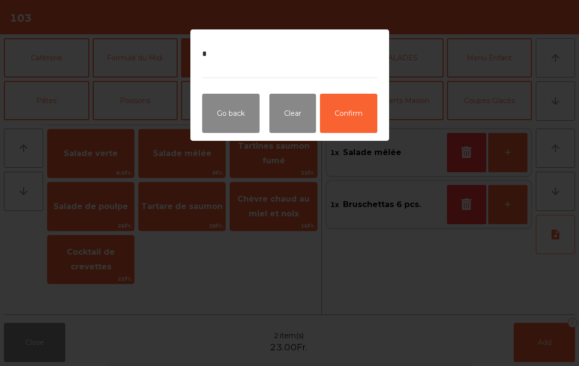
click at [337, 109] on button "Confirm" at bounding box center [348, 113] width 57 height 39
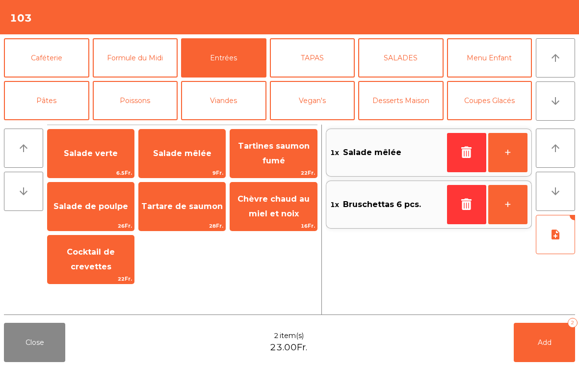
click at [561, 240] on button "note_add" at bounding box center [555, 234] width 39 height 39
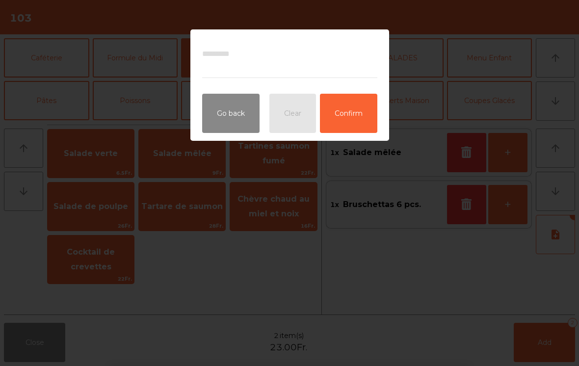
click at [357, 111] on button "Confirm" at bounding box center [348, 113] width 57 height 39
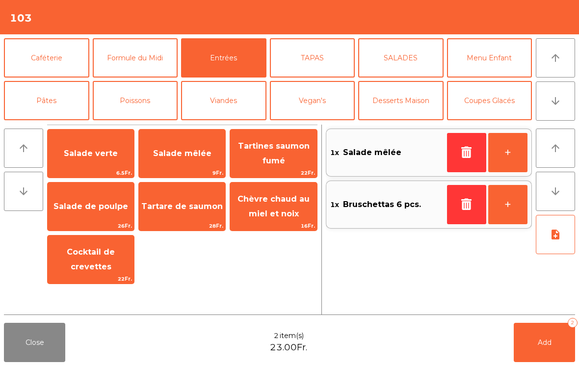
click at [541, 339] on span "Add" at bounding box center [545, 342] width 14 height 9
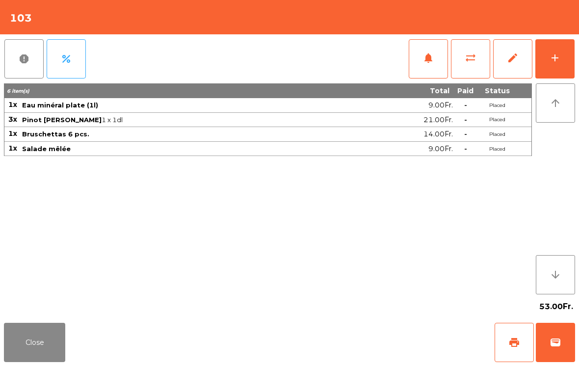
click at [31, 358] on button "Close" at bounding box center [34, 342] width 61 height 39
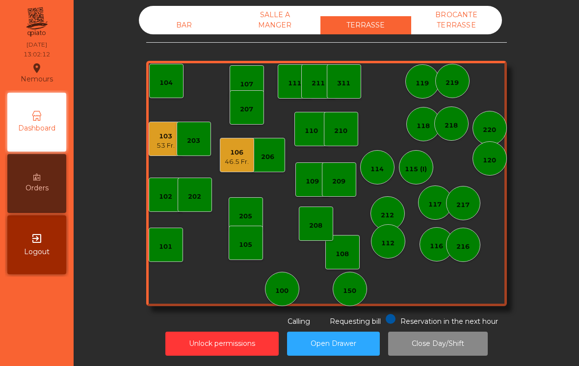
click at [167, 26] on div "BAR" at bounding box center [184, 25] width 91 height 18
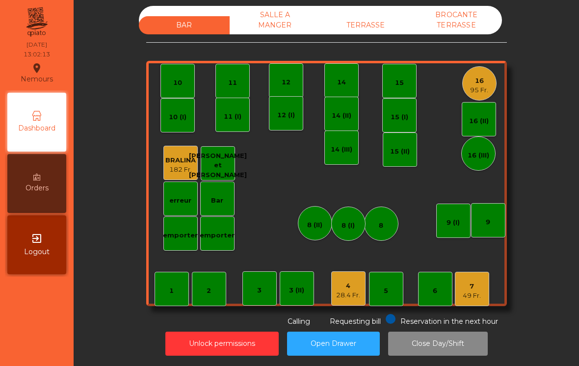
click at [478, 95] on div "16 95 Fr." at bounding box center [479, 83] width 34 height 34
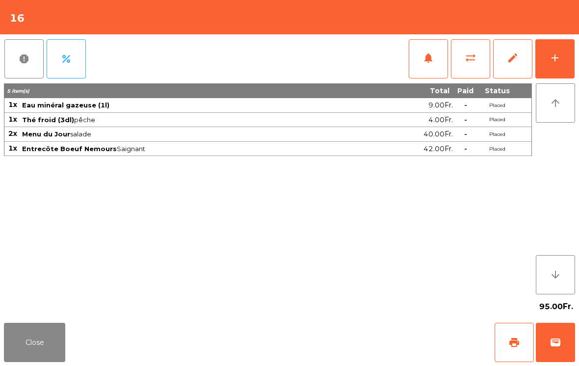
click at [574, 57] on button "add" at bounding box center [554, 58] width 39 height 39
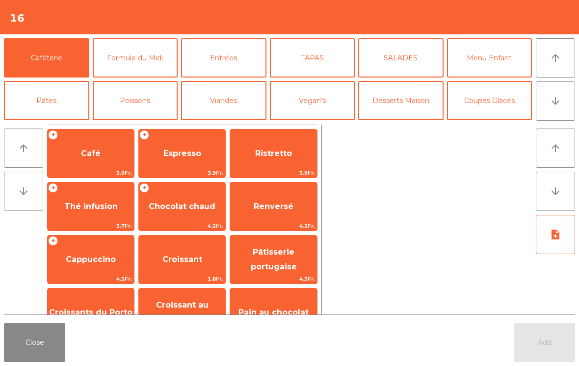
click at [60, 124] on button "Mineral" at bounding box center [46, 143] width 85 height 39
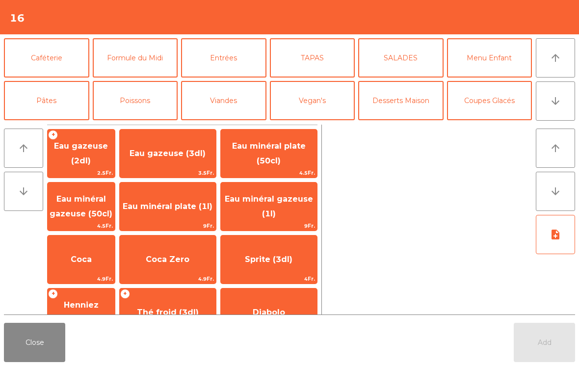
scroll to position [54, 0]
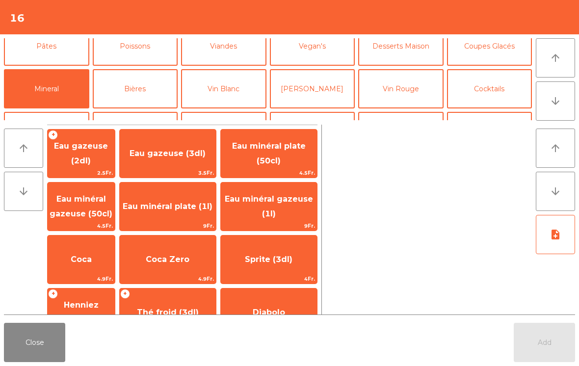
click at [196, 308] on span "Thé froid (3dl)" at bounding box center [168, 312] width 62 height 9
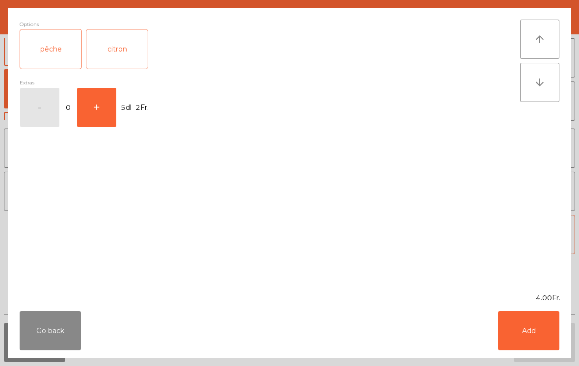
scroll to position [108, 0]
click at [538, 334] on button "Add" at bounding box center [528, 330] width 61 height 39
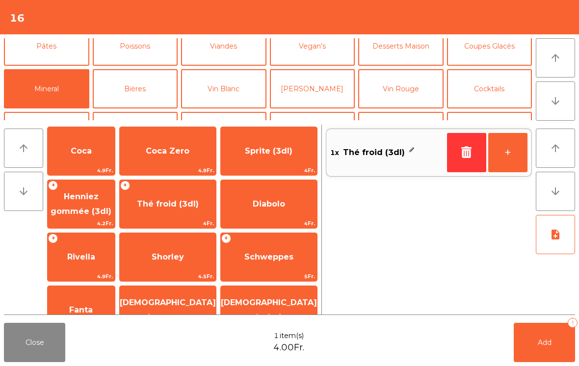
click at [537, 334] on button "Add 1" at bounding box center [544, 342] width 61 height 39
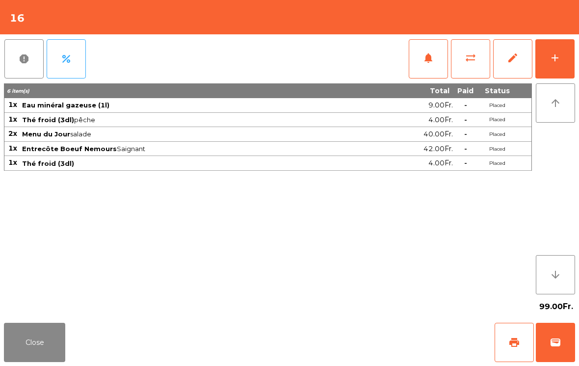
click at [26, 350] on button "Close" at bounding box center [34, 342] width 61 height 39
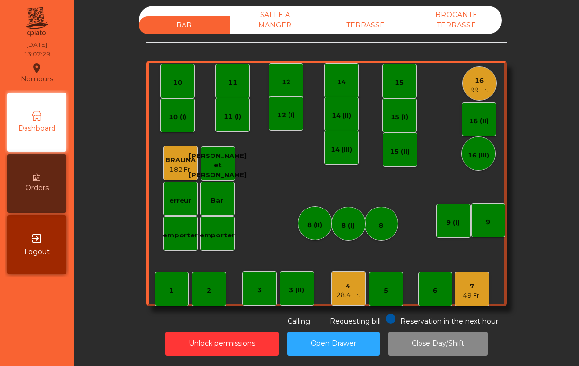
click at [388, 26] on div "TERRASSE" at bounding box center [365, 25] width 91 height 18
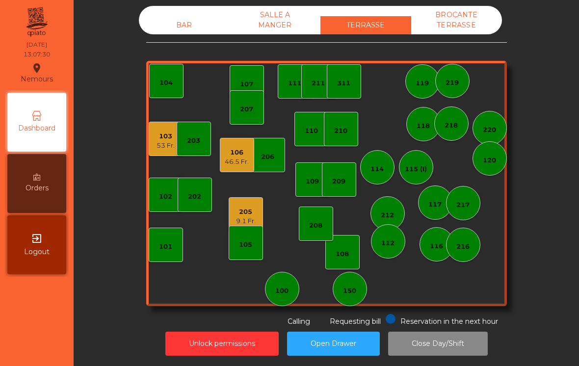
click at [249, 221] on div "9.1 Fr." at bounding box center [246, 221] width 20 height 10
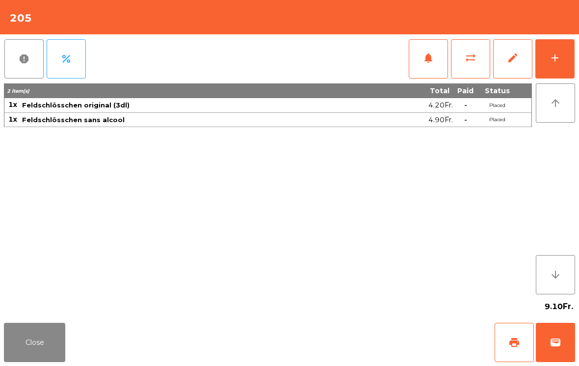
click at [566, 54] on button "add" at bounding box center [554, 58] width 39 height 39
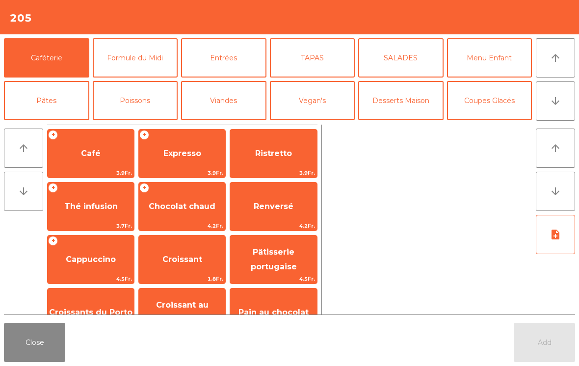
click at [330, 55] on button "TAPAS" at bounding box center [312, 57] width 85 height 39
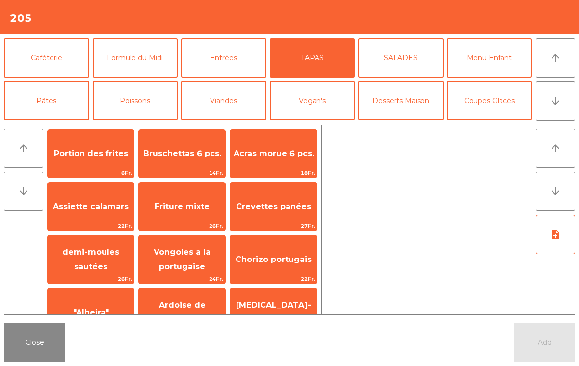
scroll to position [2, 0]
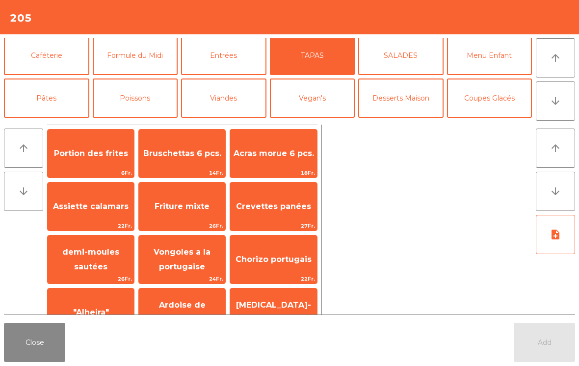
click at [194, 196] on span "Friture mixte" at bounding box center [182, 206] width 86 height 26
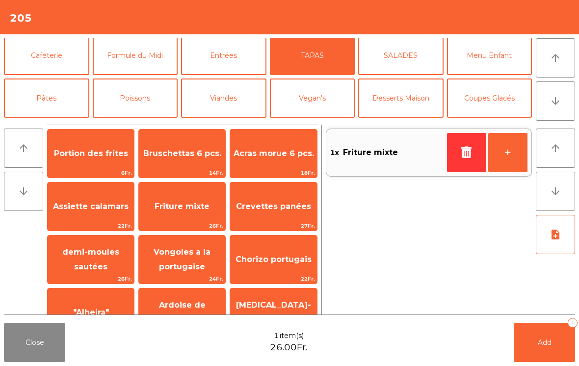
click at [555, 360] on button "Add 1" at bounding box center [544, 342] width 61 height 39
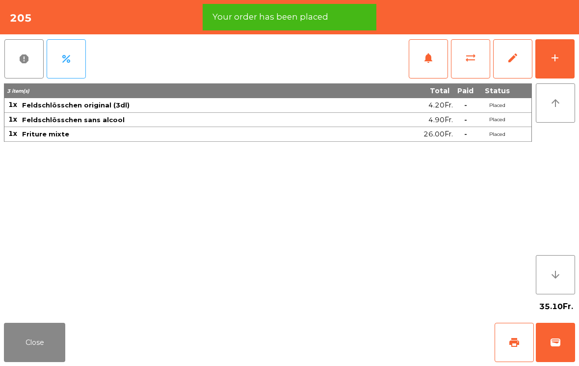
click at [29, 354] on button "Close" at bounding box center [34, 342] width 61 height 39
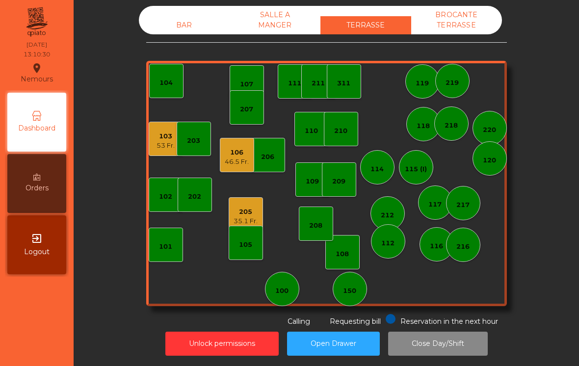
click at [344, 129] on div "210" at bounding box center [340, 131] width 13 height 10
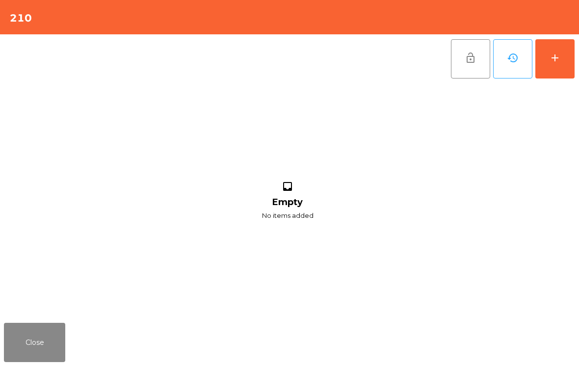
click at [567, 61] on button "add" at bounding box center [554, 58] width 39 height 39
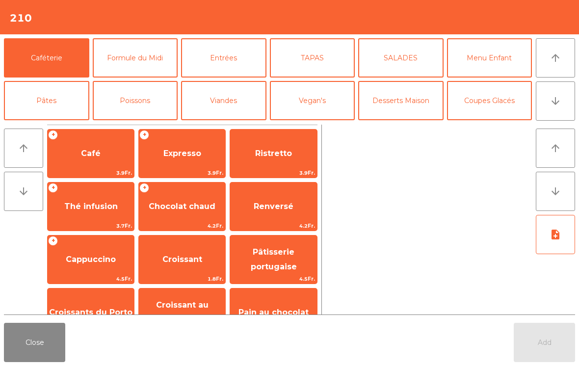
click at [103, 154] on span "Café" at bounding box center [91, 153] width 86 height 26
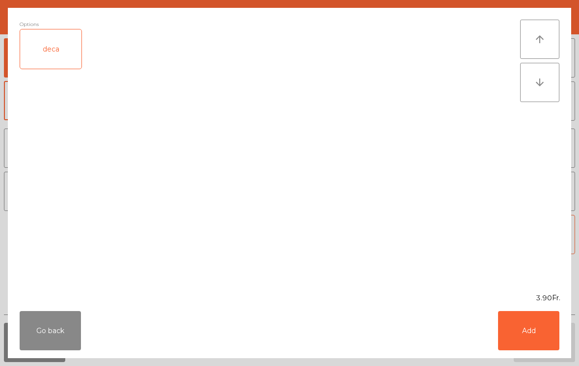
click at [535, 332] on button "Add" at bounding box center [528, 330] width 61 height 39
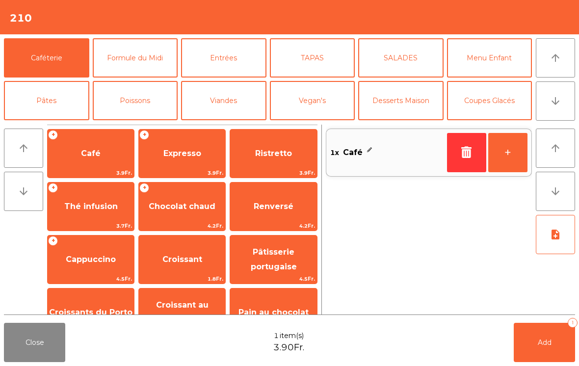
scroll to position [53, 0]
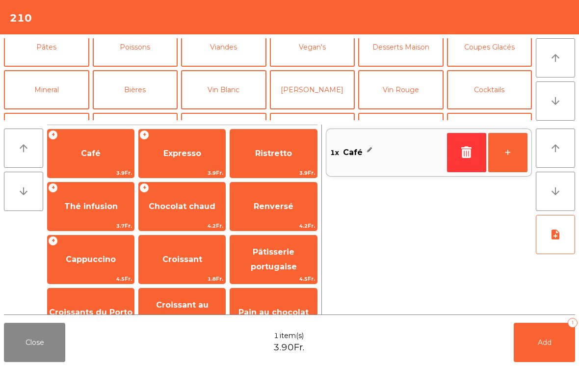
click at [46, 97] on button "Mineral" at bounding box center [46, 89] width 85 height 39
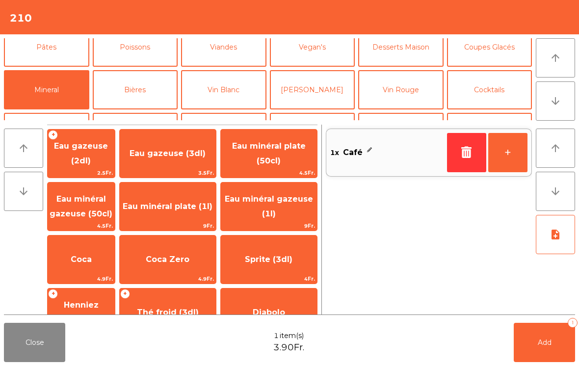
scroll to position [142, 0]
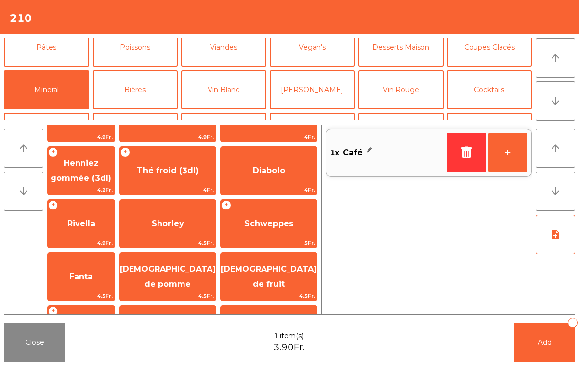
click at [285, 213] on span "Schweppes" at bounding box center [269, 224] width 96 height 26
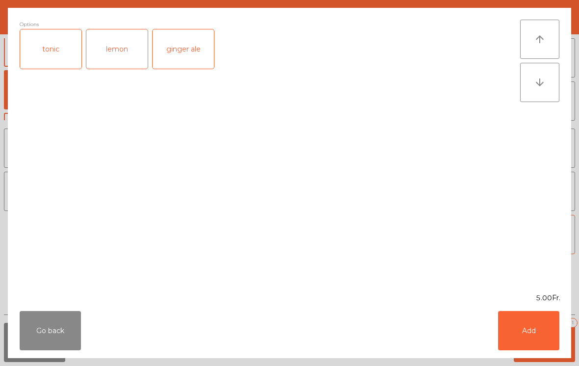
click at [535, 341] on button "Add" at bounding box center [528, 330] width 61 height 39
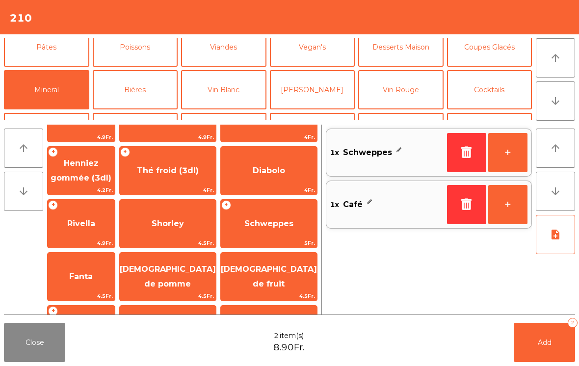
click at [514, 154] on button "+" at bounding box center [507, 152] width 39 height 39
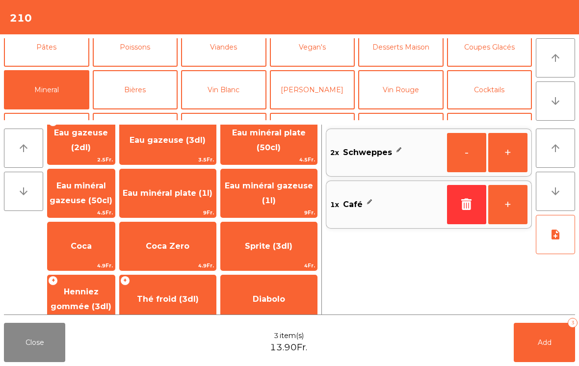
scroll to position [84, 0]
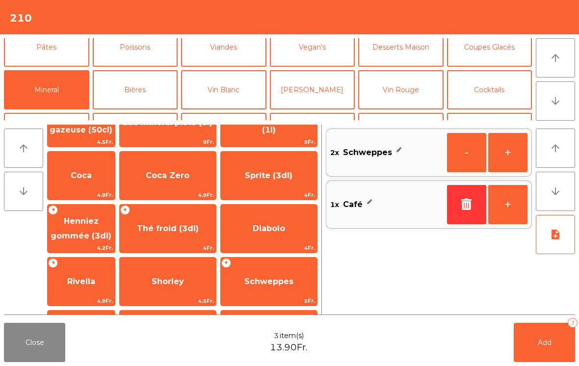
click at [92, 294] on span "Rivella" at bounding box center [81, 281] width 67 height 26
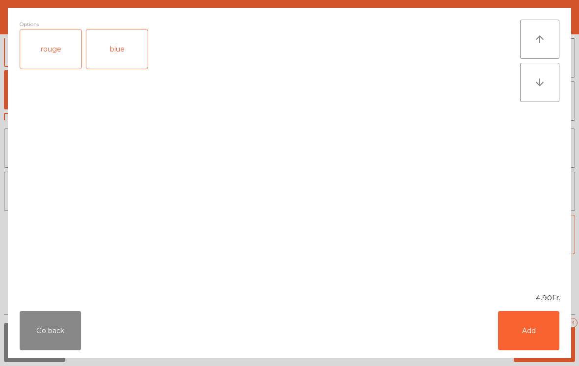
click at [530, 348] on button "Add" at bounding box center [528, 330] width 61 height 39
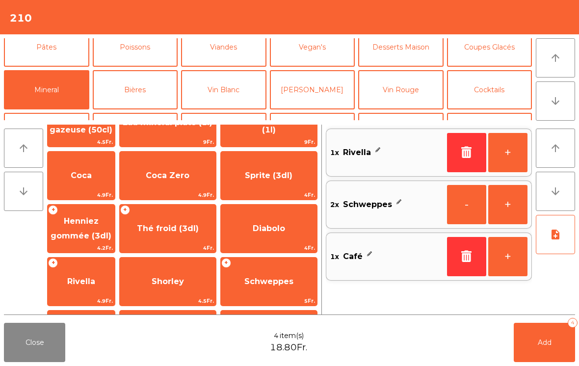
click at [530, 348] on button "Add 4" at bounding box center [544, 342] width 61 height 39
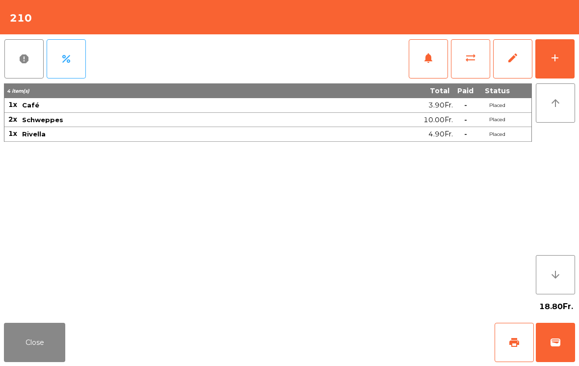
click at [35, 340] on button "Close" at bounding box center [34, 342] width 61 height 39
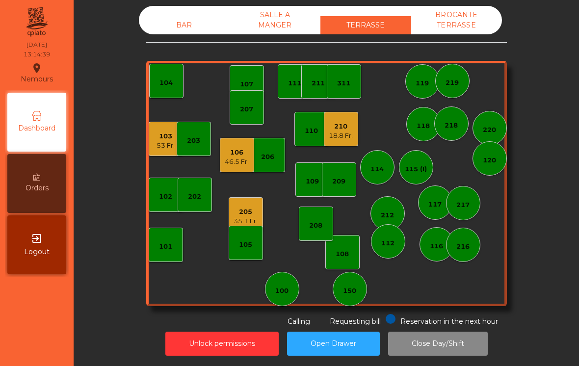
click at [251, 211] on div "205" at bounding box center [246, 212] width 24 height 10
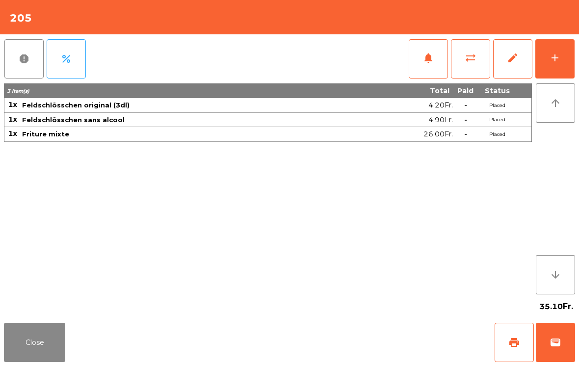
click at [64, 330] on button "Close" at bounding box center [34, 342] width 61 height 39
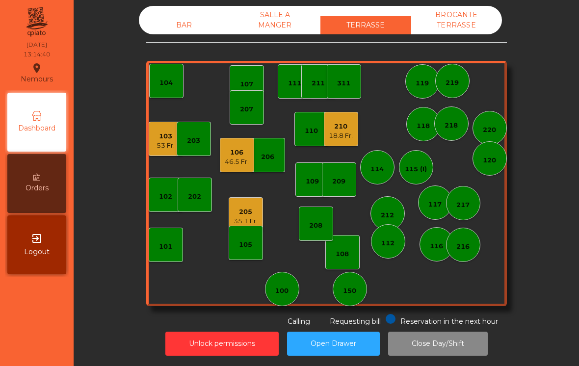
click at [244, 157] on div "46.5 Fr." at bounding box center [237, 162] width 24 height 10
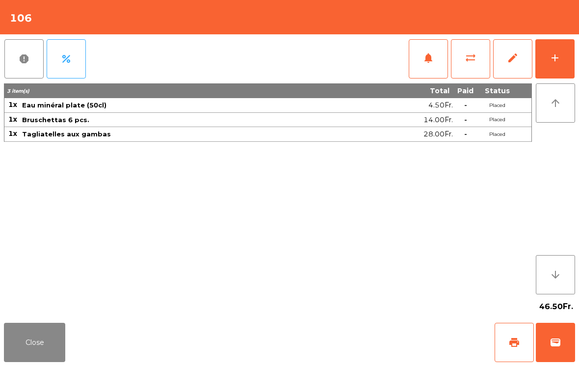
click at [513, 337] on span "print" at bounding box center [514, 343] width 12 height 12
click at [41, 362] on button "Close" at bounding box center [34, 342] width 61 height 39
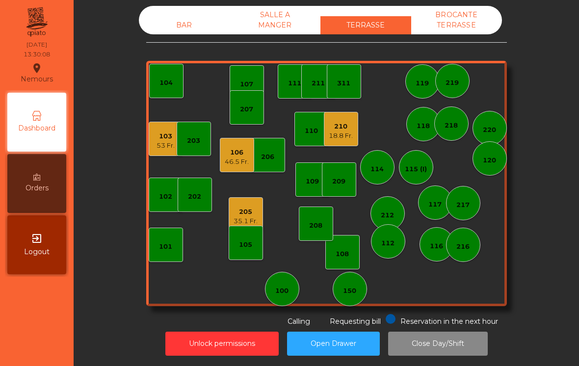
click at [159, 130] on div "103 53 Fr." at bounding box center [166, 139] width 18 height 23
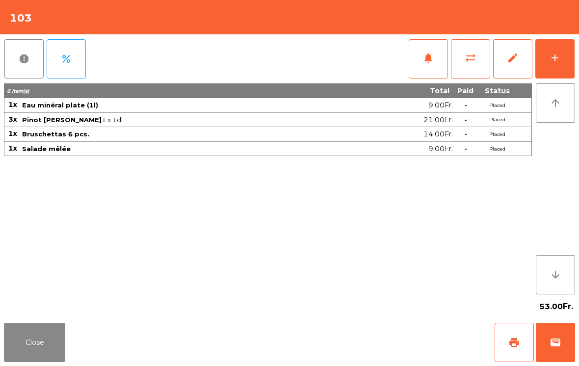
click at [555, 63] on div "add" at bounding box center [555, 58] width 12 height 12
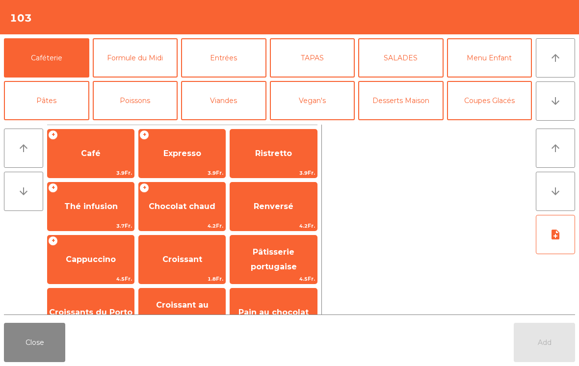
click at [187, 161] on span "Expresso" at bounding box center [182, 153] width 86 height 26
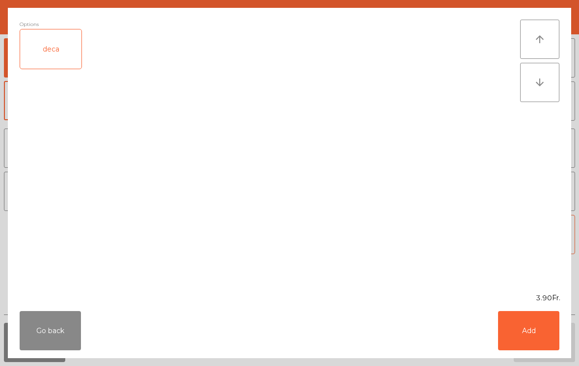
click at [528, 347] on button "Add" at bounding box center [528, 330] width 61 height 39
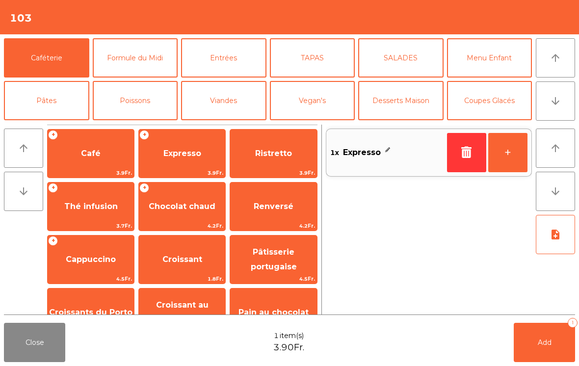
click at [552, 338] on button "Add 1" at bounding box center [544, 342] width 61 height 39
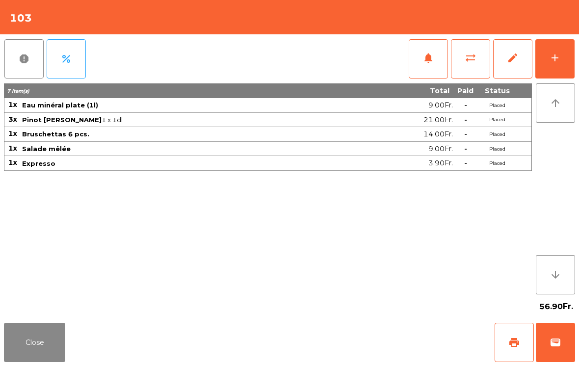
click at [504, 348] on button "print" at bounding box center [514, 342] width 39 height 39
